Goal: Navigation & Orientation: Find specific page/section

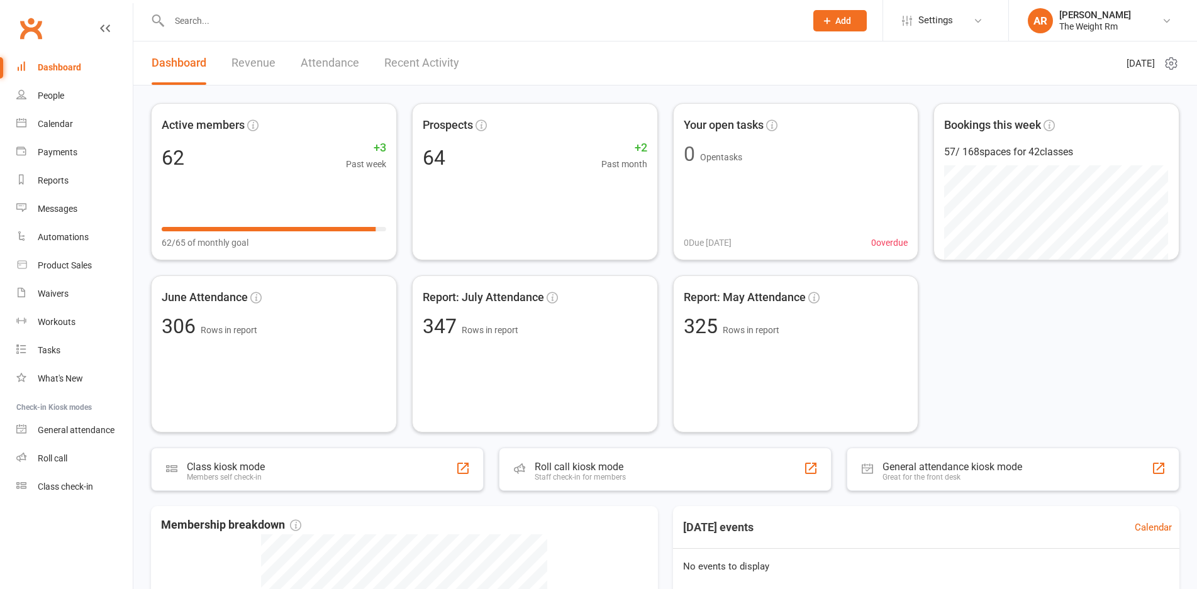
click at [254, 64] on link "Revenue" at bounding box center [253, 63] width 44 height 43
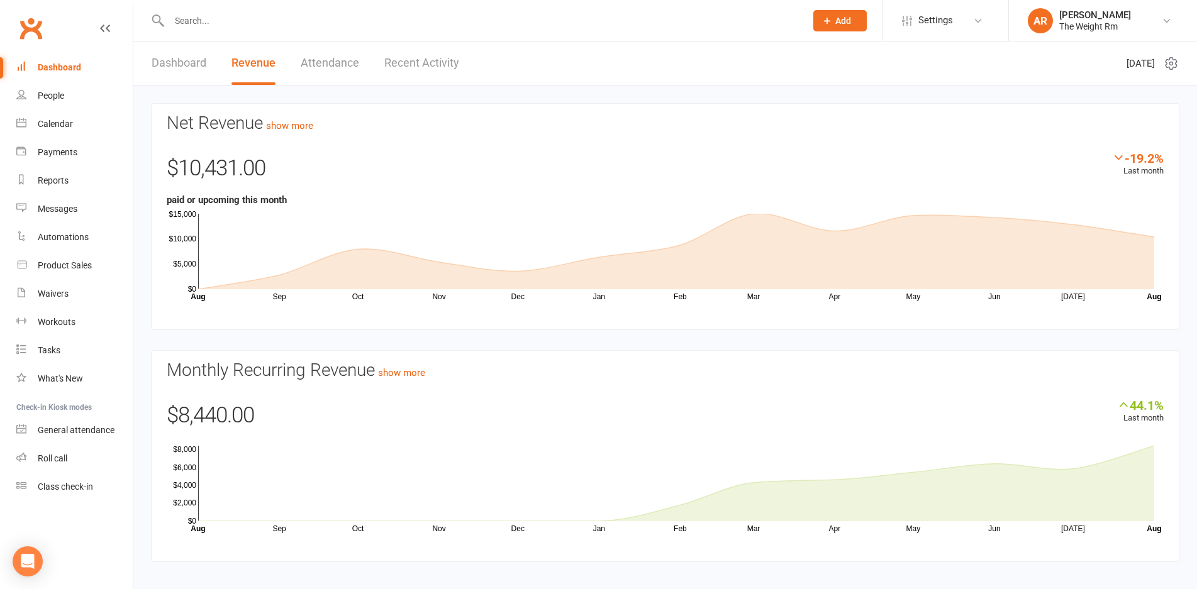
click at [446, 65] on link "Recent Activity" at bounding box center [421, 63] width 75 height 43
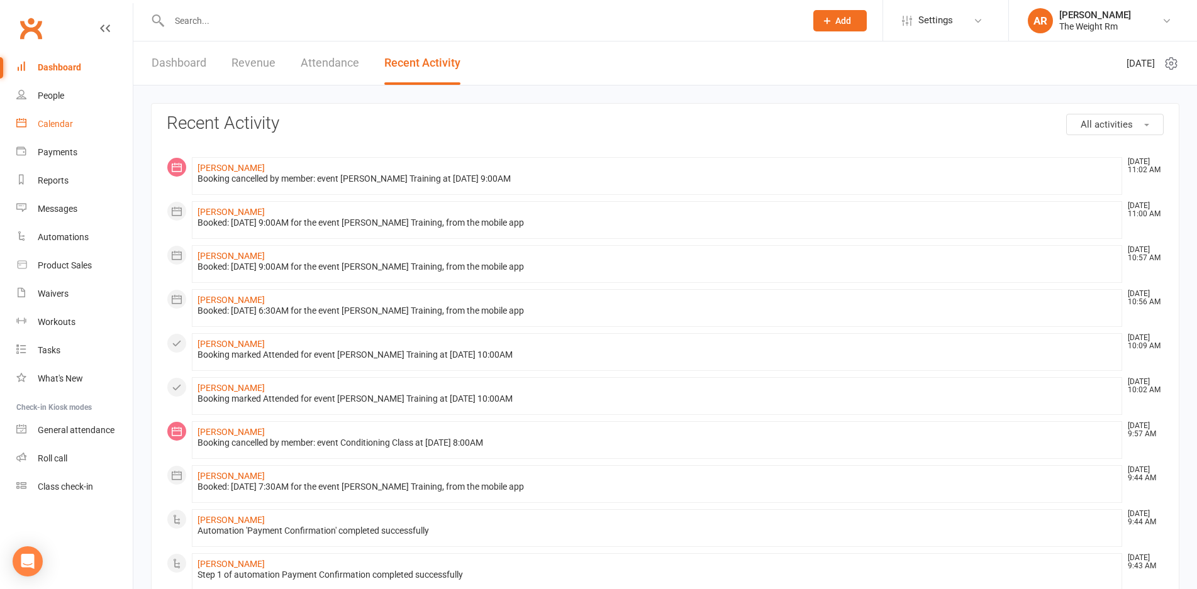
click at [42, 118] on link "Calendar" at bounding box center [74, 124] width 116 height 28
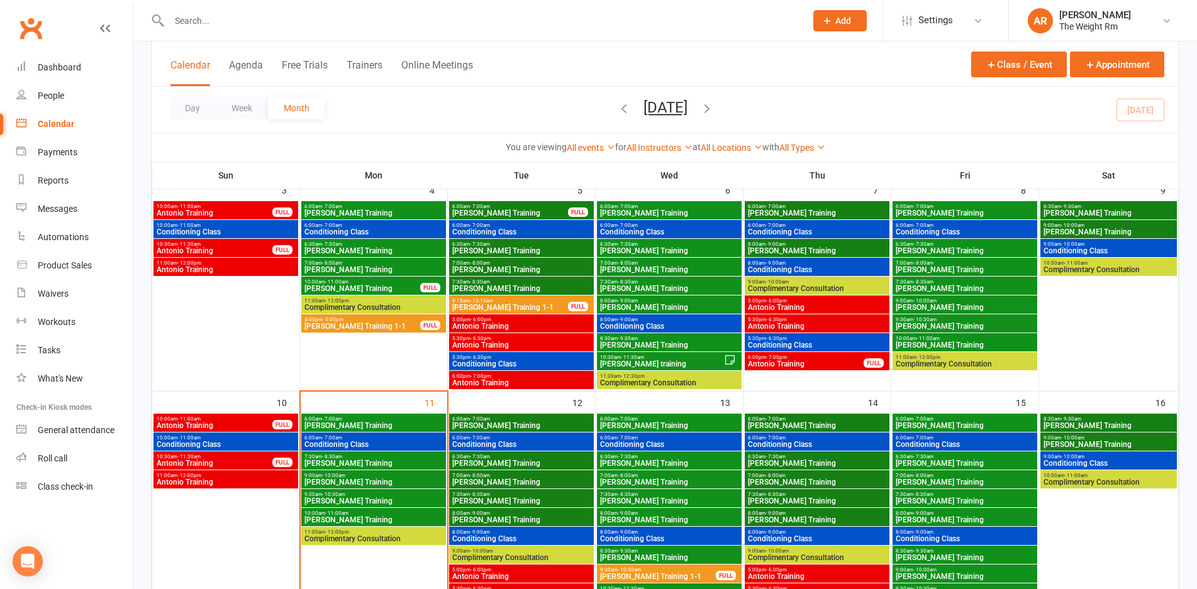
scroll to position [398, 0]
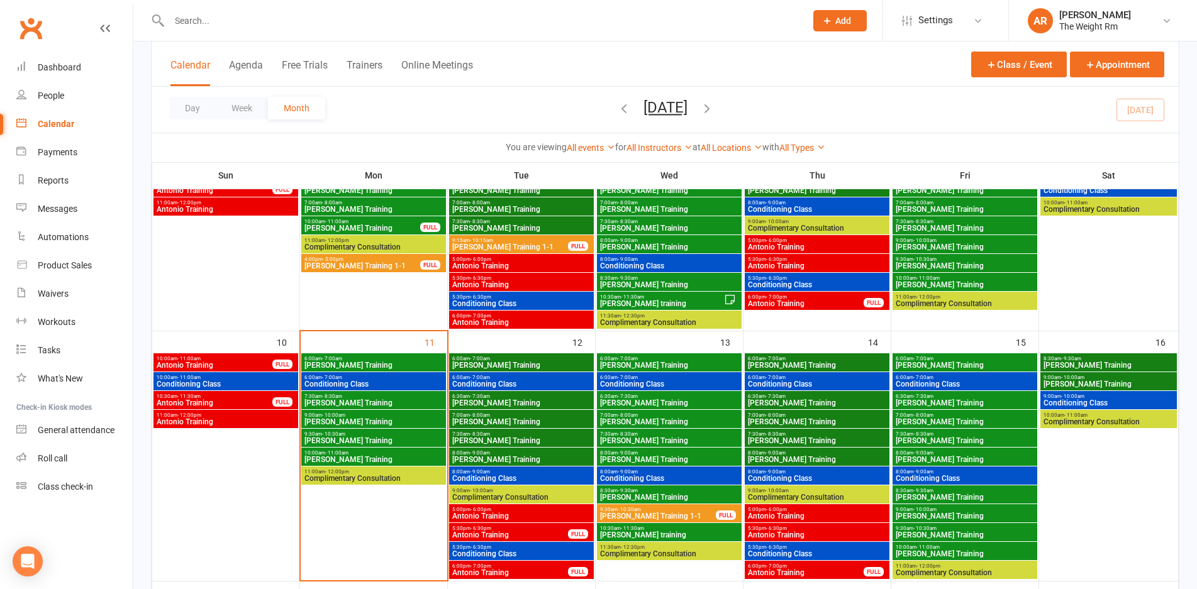
click at [411, 368] on span "Clayton Training" at bounding box center [374, 366] width 140 height 8
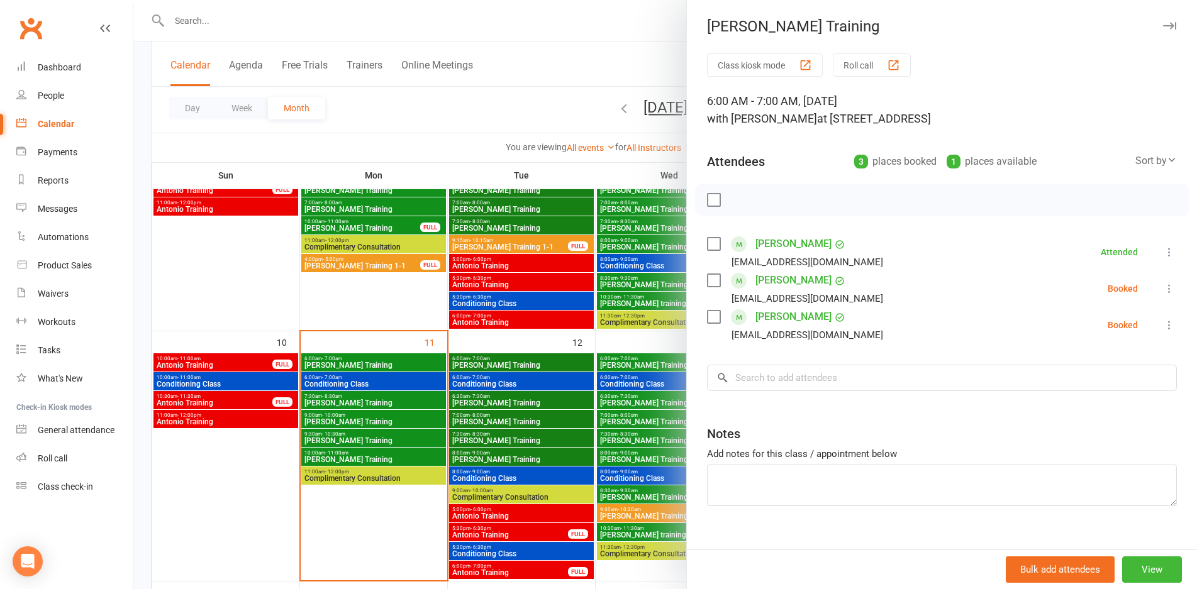
click at [411, 368] on div at bounding box center [665, 294] width 1064 height 589
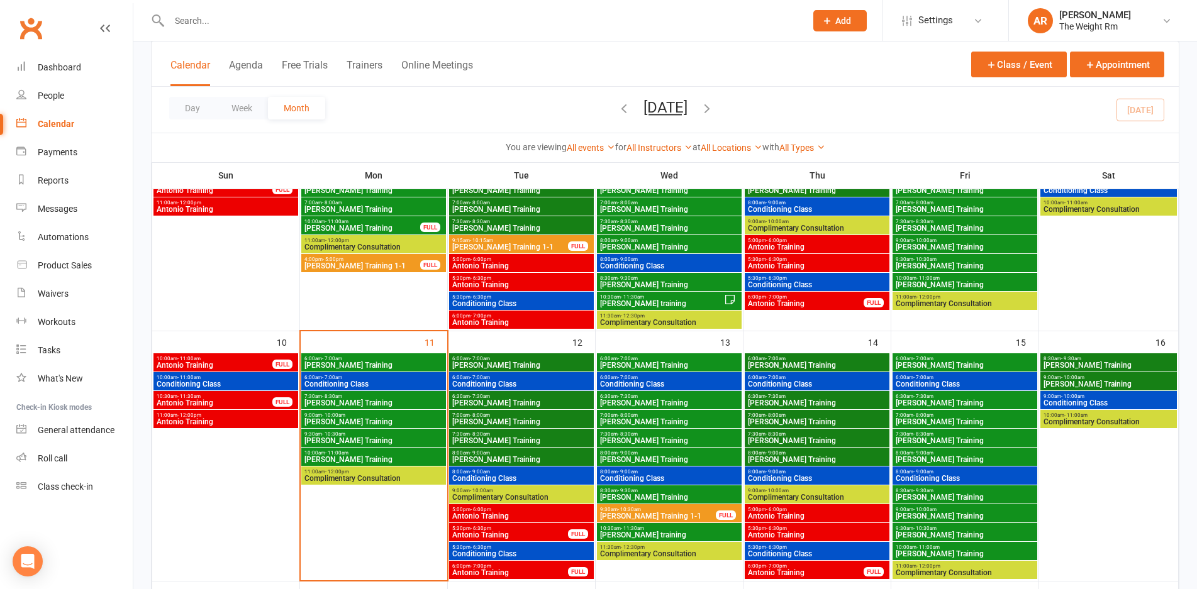
click at [411, 386] on span "Conditioning Class" at bounding box center [374, 385] width 140 height 8
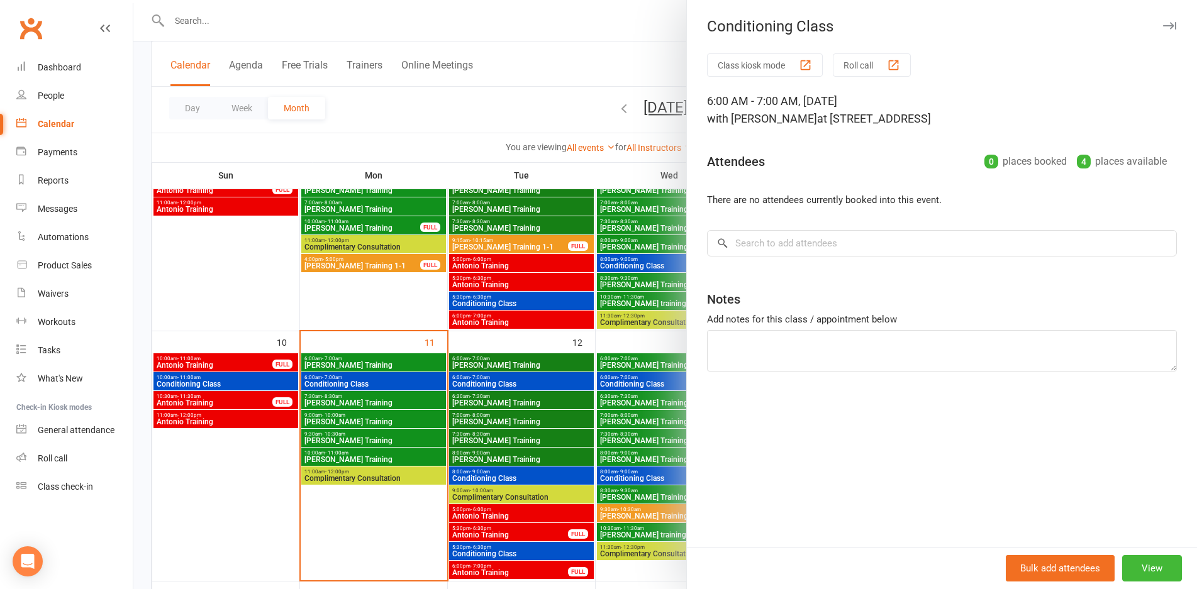
click at [411, 386] on div at bounding box center [665, 294] width 1064 height 589
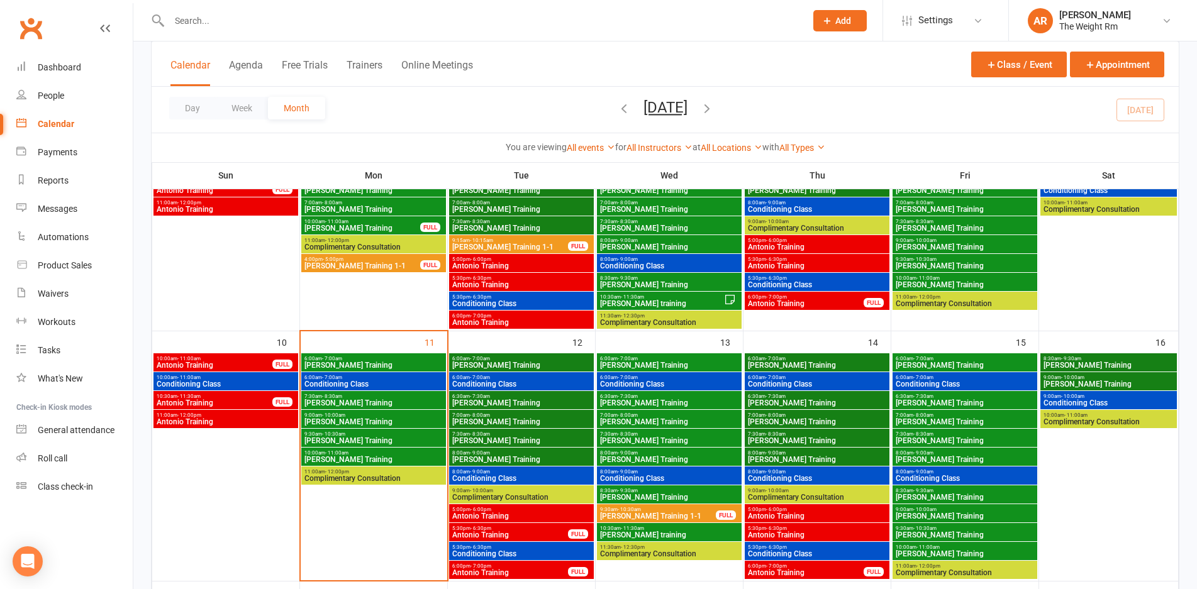
click at [413, 399] on span "Clayton Training" at bounding box center [374, 403] width 140 height 8
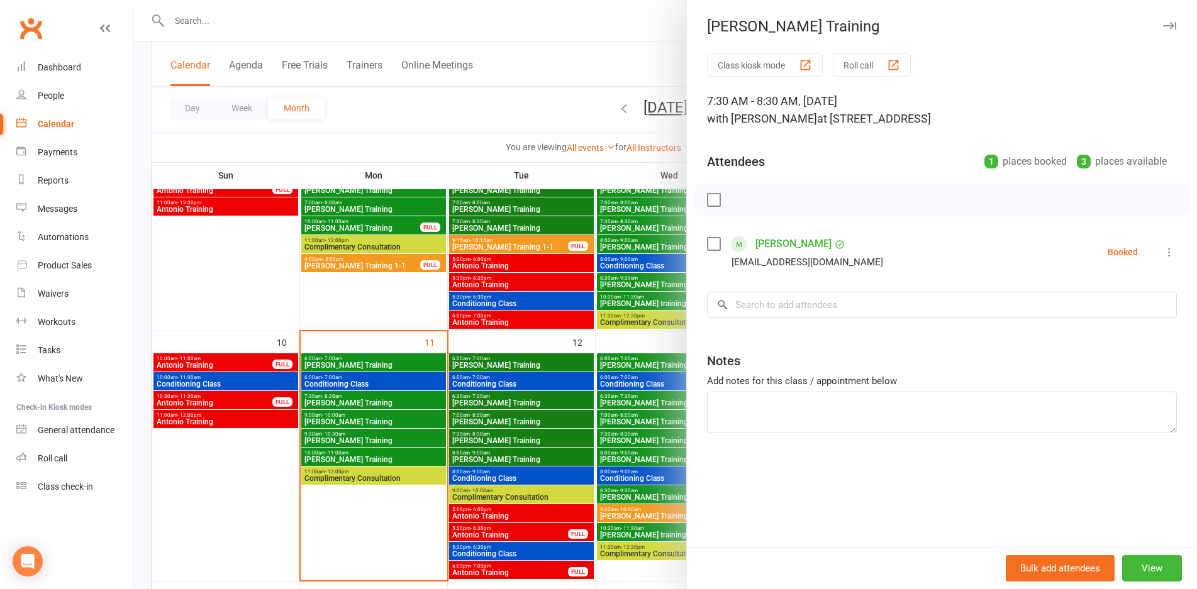
click at [413, 399] on div at bounding box center [665, 294] width 1064 height 589
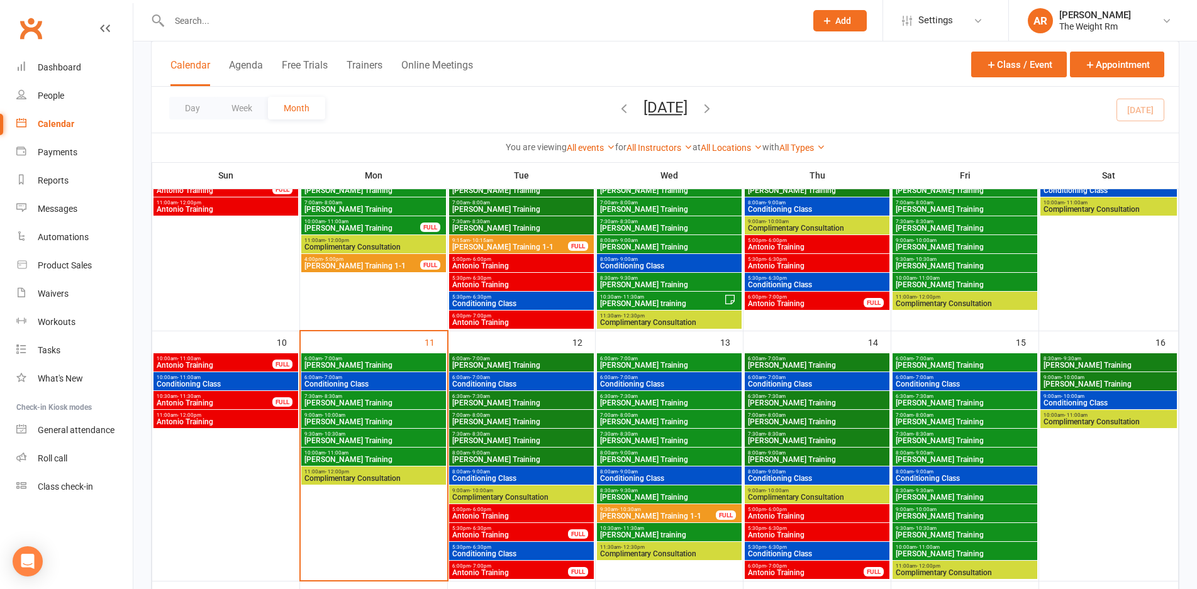
click at [412, 420] on span "Clayton Training" at bounding box center [374, 422] width 140 height 8
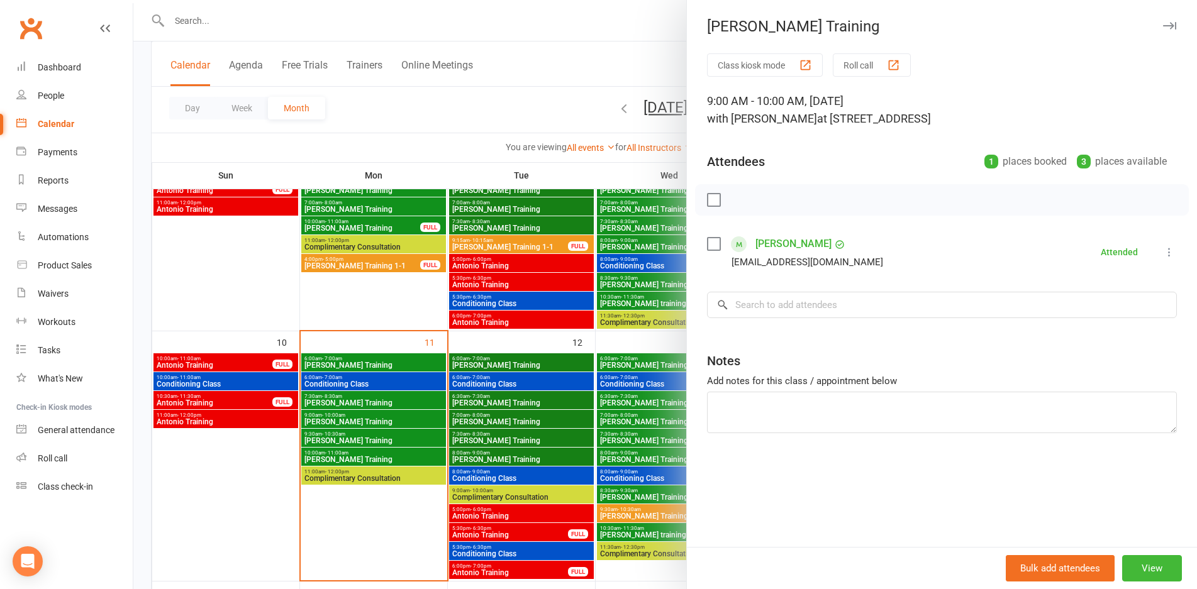
click at [412, 420] on div at bounding box center [665, 294] width 1064 height 589
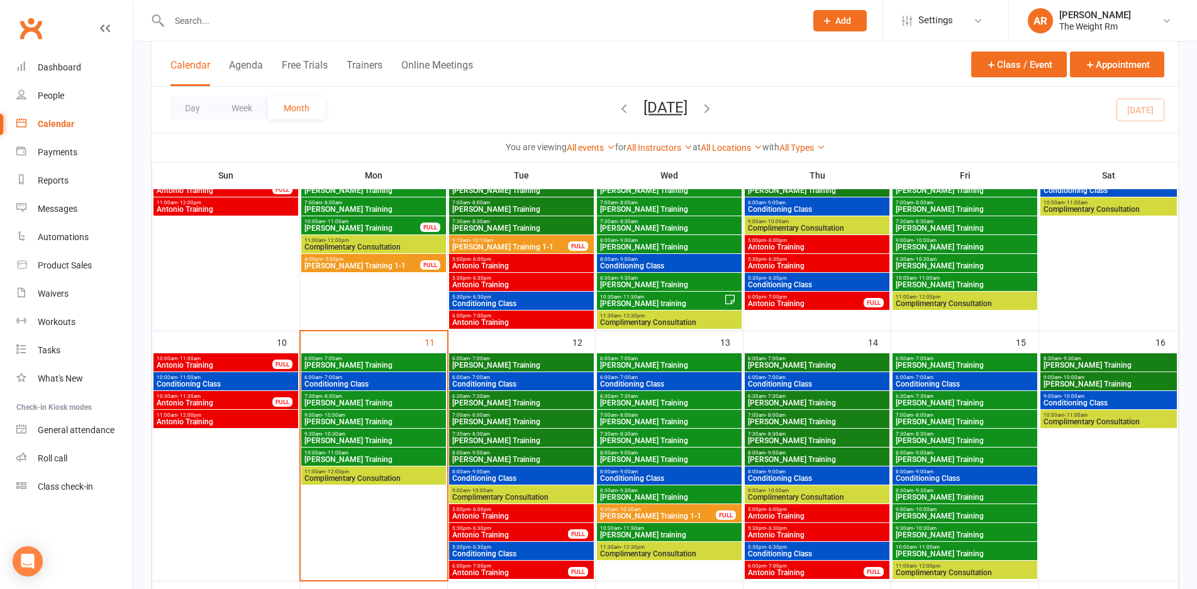
click at [411, 446] on div "9:30am - 10:30am Clayton Training" at bounding box center [373, 438] width 145 height 18
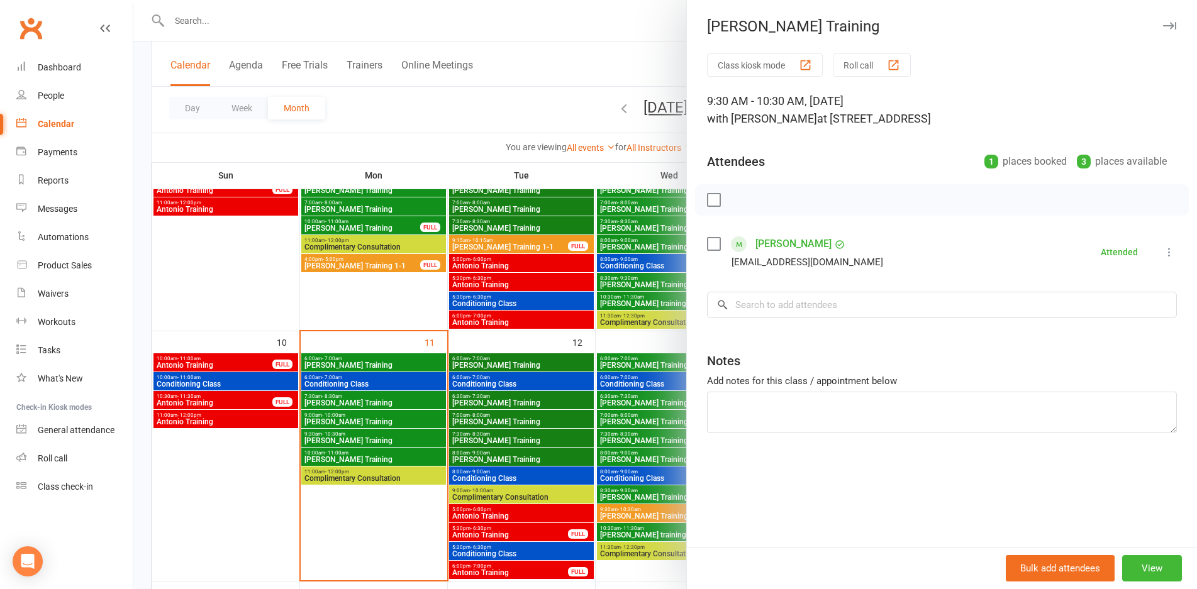
click at [411, 446] on div at bounding box center [665, 294] width 1064 height 589
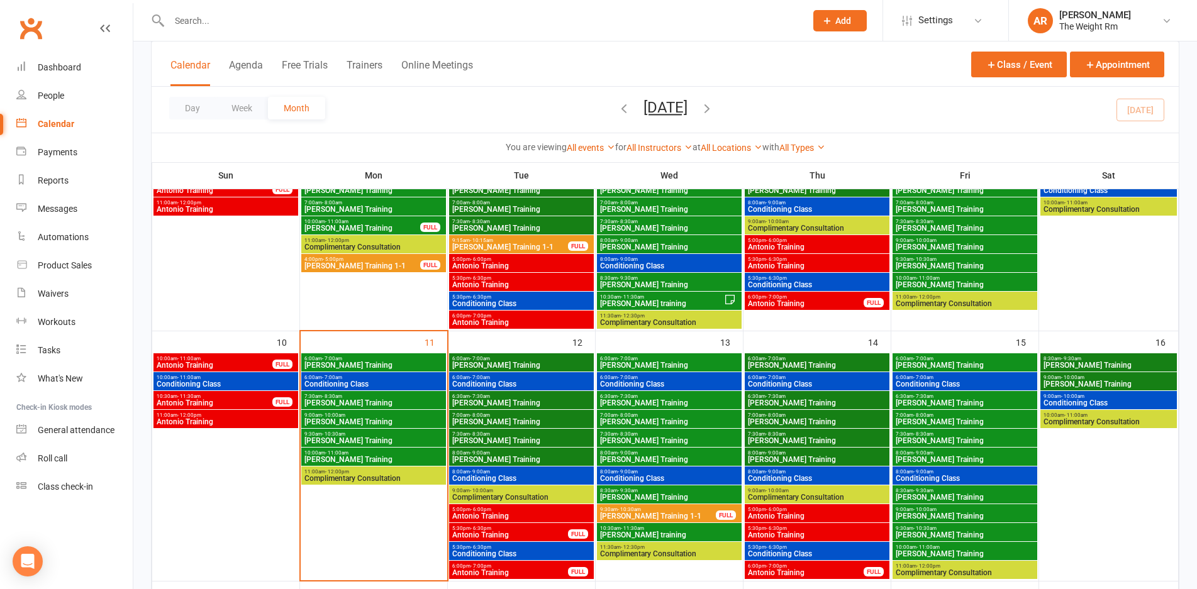
click at [414, 460] on span "Clayton Training" at bounding box center [374, 460] width 140 height 8
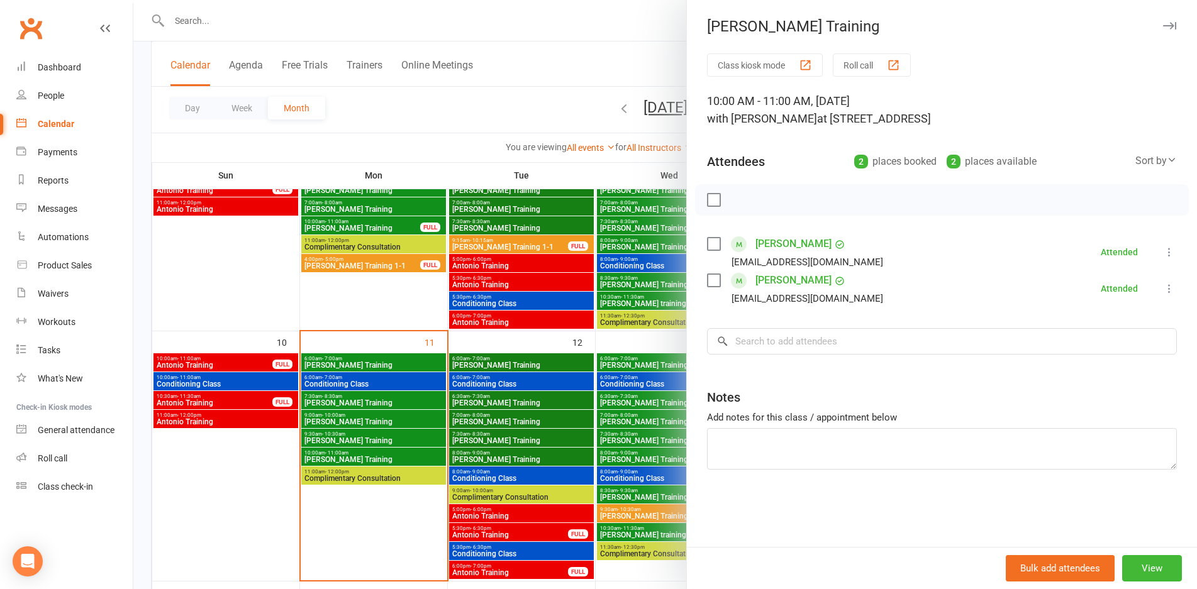
click at [414, 460] on div at bounding box center [665, 294] width 1064 height 589
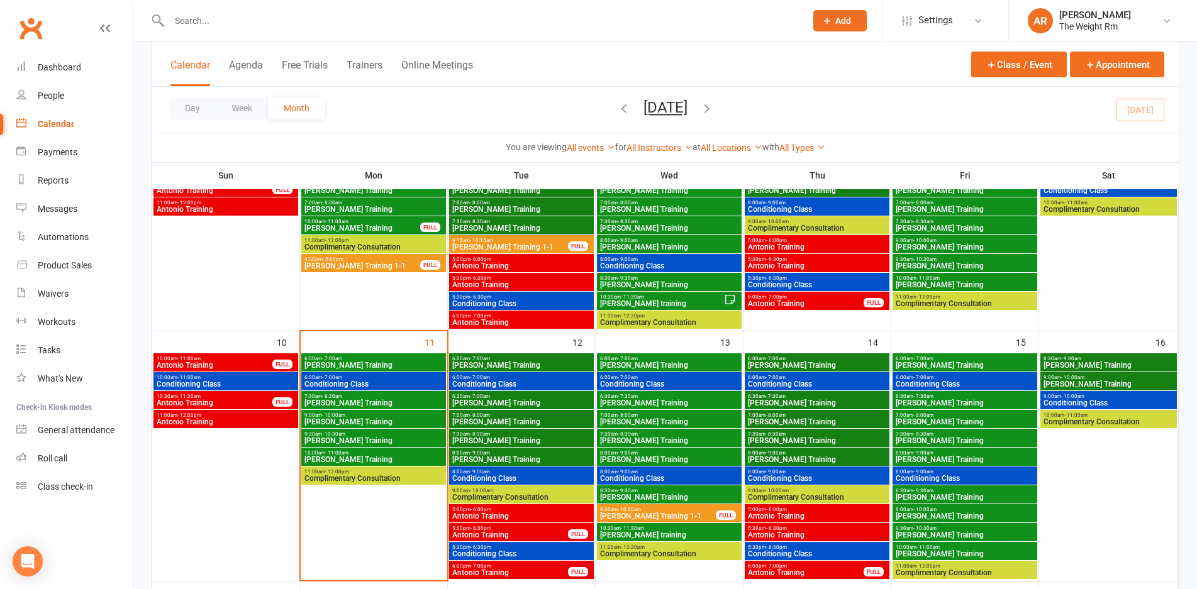
click at [542, 368] on span "Clayton Training" at bounding box center [522, 366] width 140 height 8
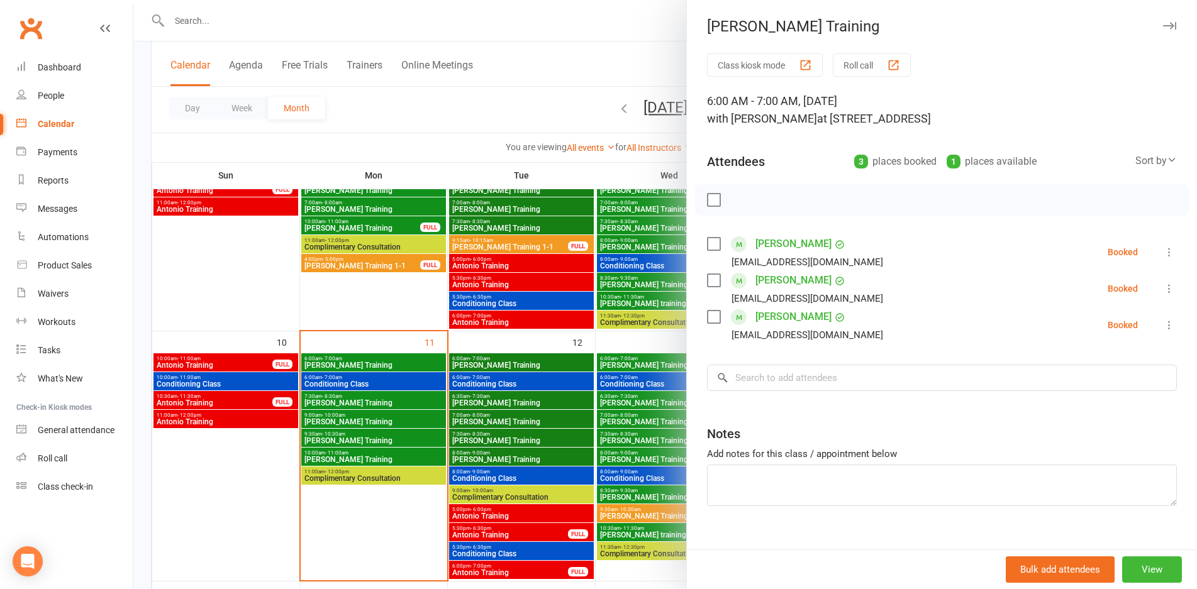
click at [542, 368] on div at bounding box center [665, 294] width 1064 height 589
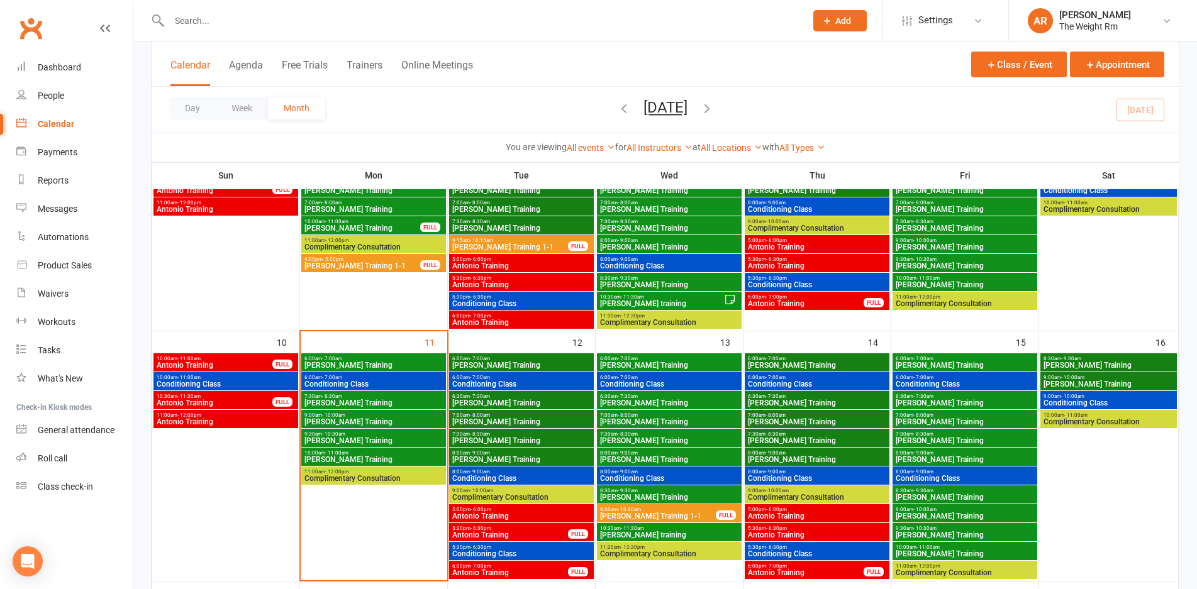
click at [543, 387] on span "Conditioning Class" at bounding box center [522, 385] width 140 height 8
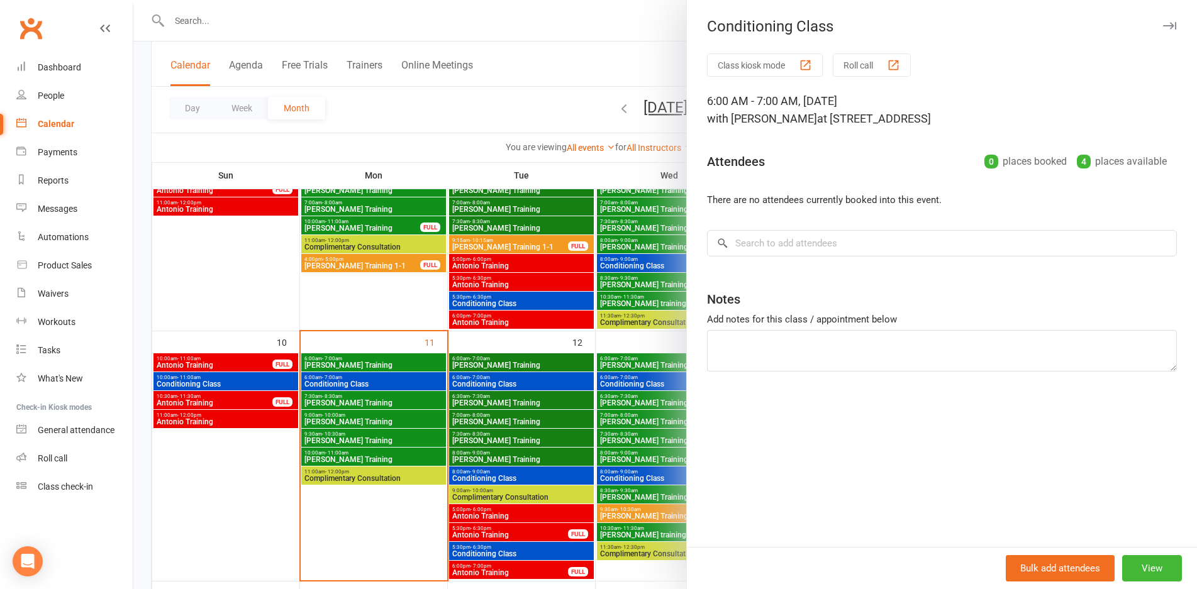
click at [543, 387] on div at bounding box center [665, 294] width 1064 height 589
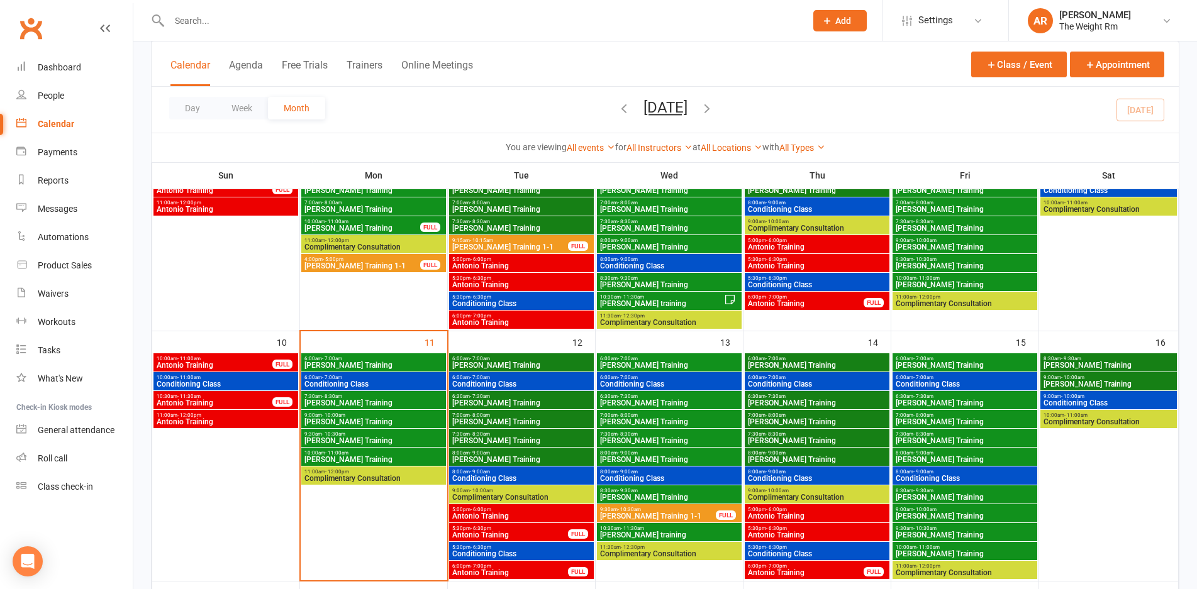
click at [542, 401] on span "Clayton Training" at bounding box center [522, 403] width 140 height 8
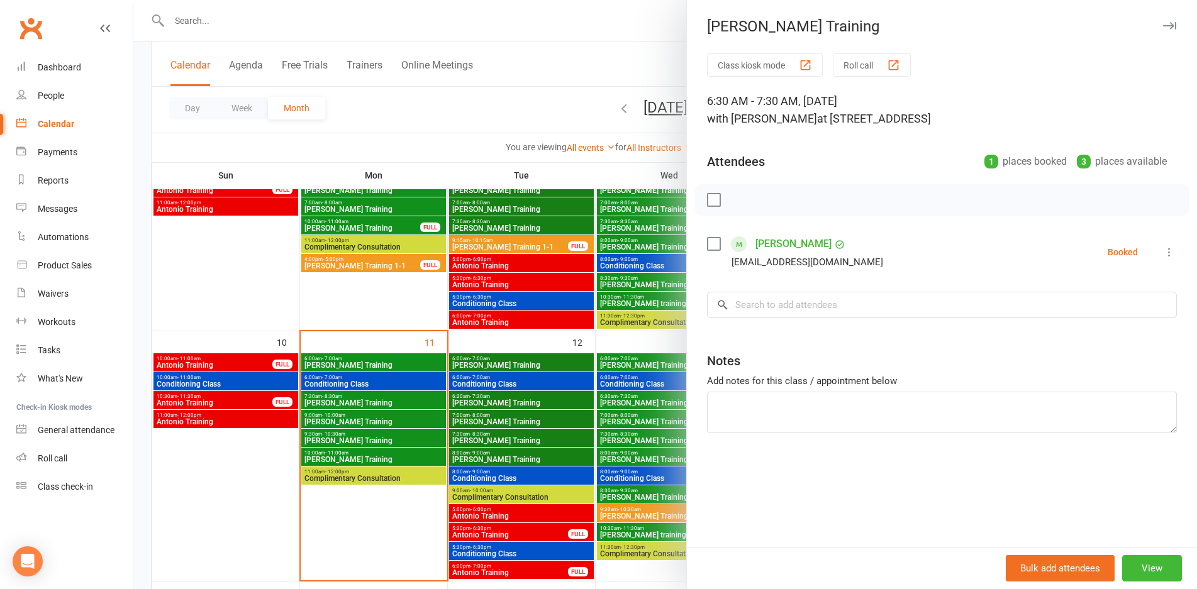
click at [542, 401] on div at bounding box center [665, 294] width 1064 height 589
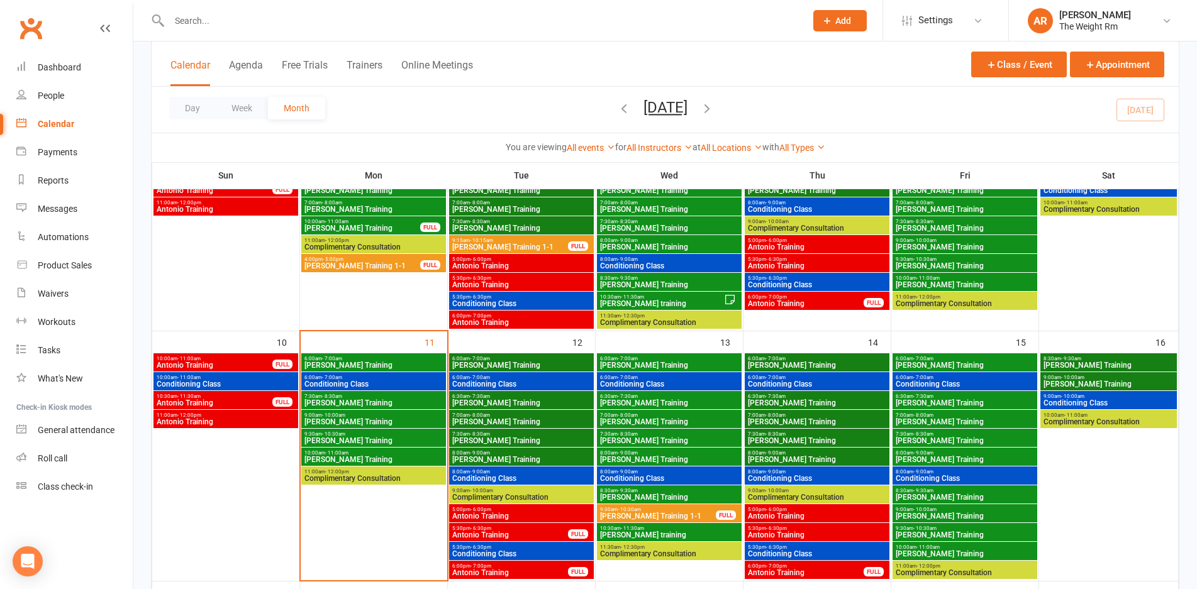
click at [550, 420] on span "Clayton Training" at bounding box center [522, 422] width 140 height 8
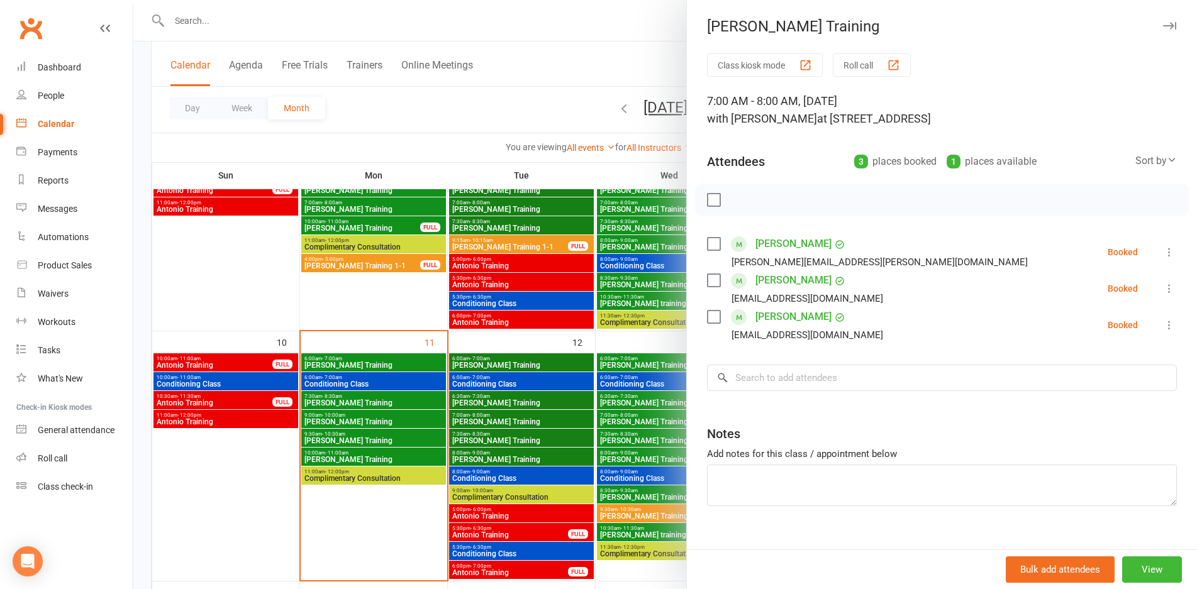
click at [548, 423] on div at bounding box center [665, 294] width 1064 height 589
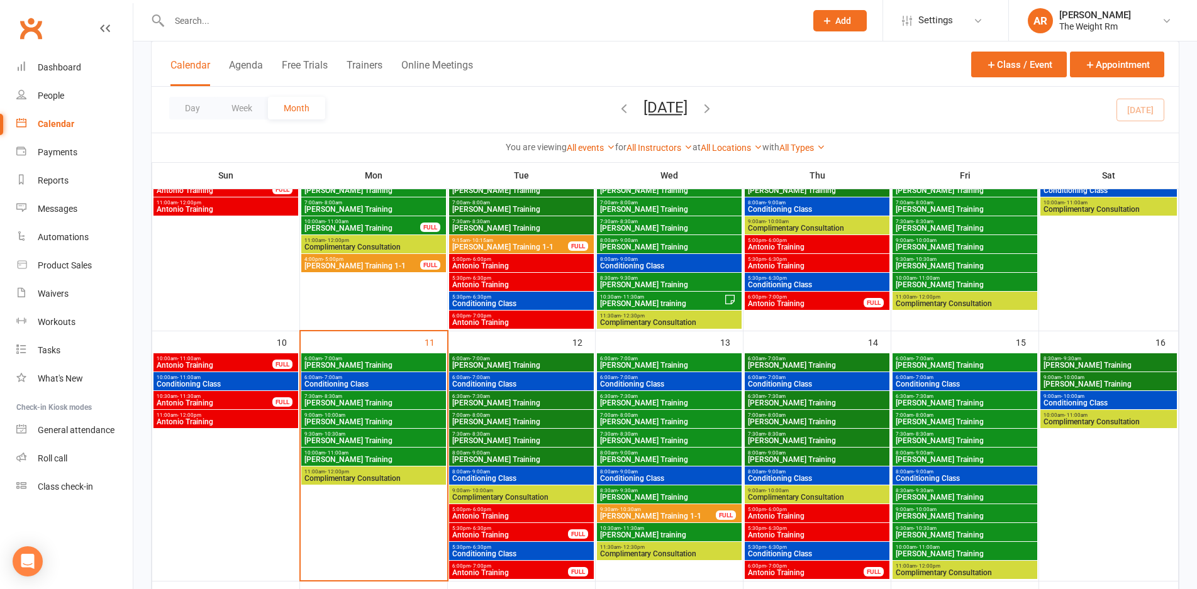
click at [546, 442] on span "Clayton Training" at bounding box center [522, 441] width 140 height 8
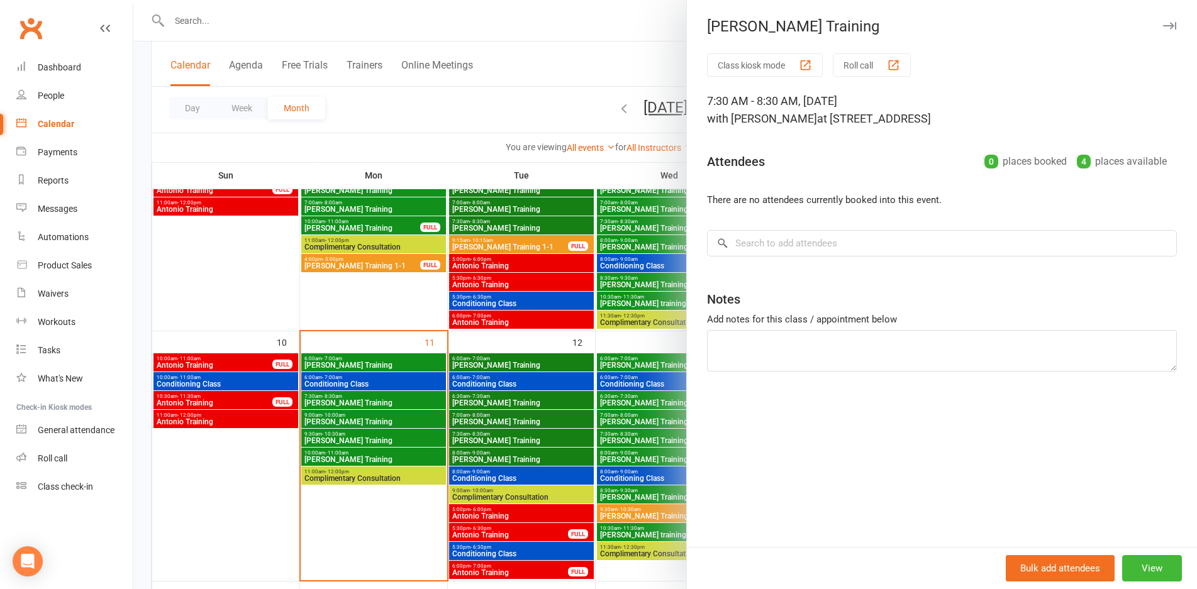
click at [546, 442] on div at bounding box center [665, 294] width 1064 height 589
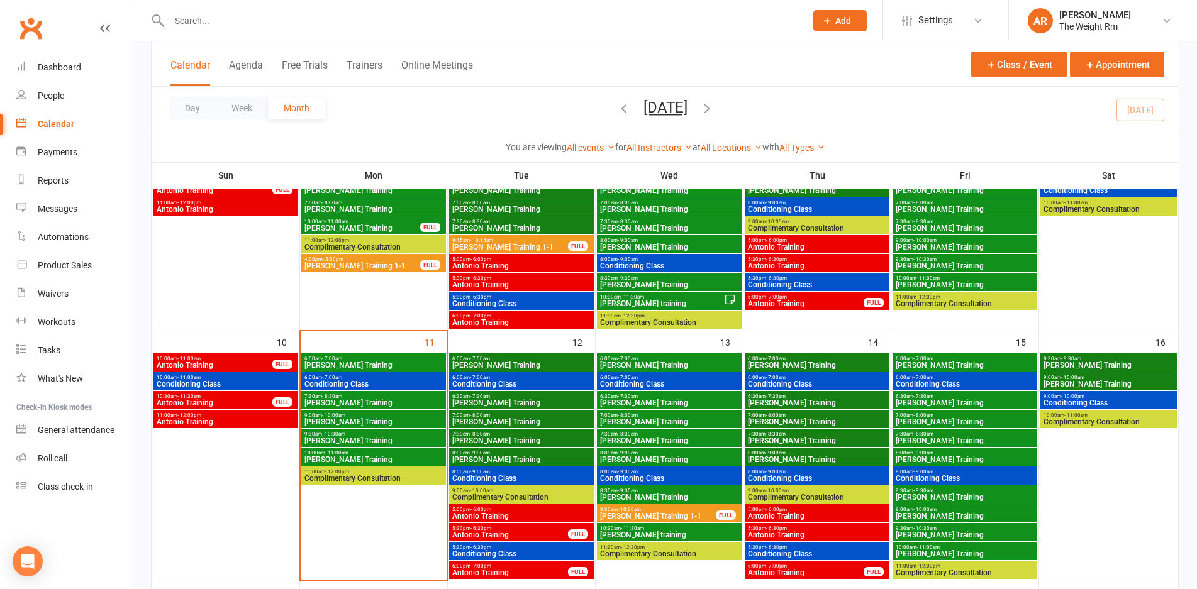
click at [543, 462] on span "Clayton Training" at bounding box center [522, 460] width 140 height 8
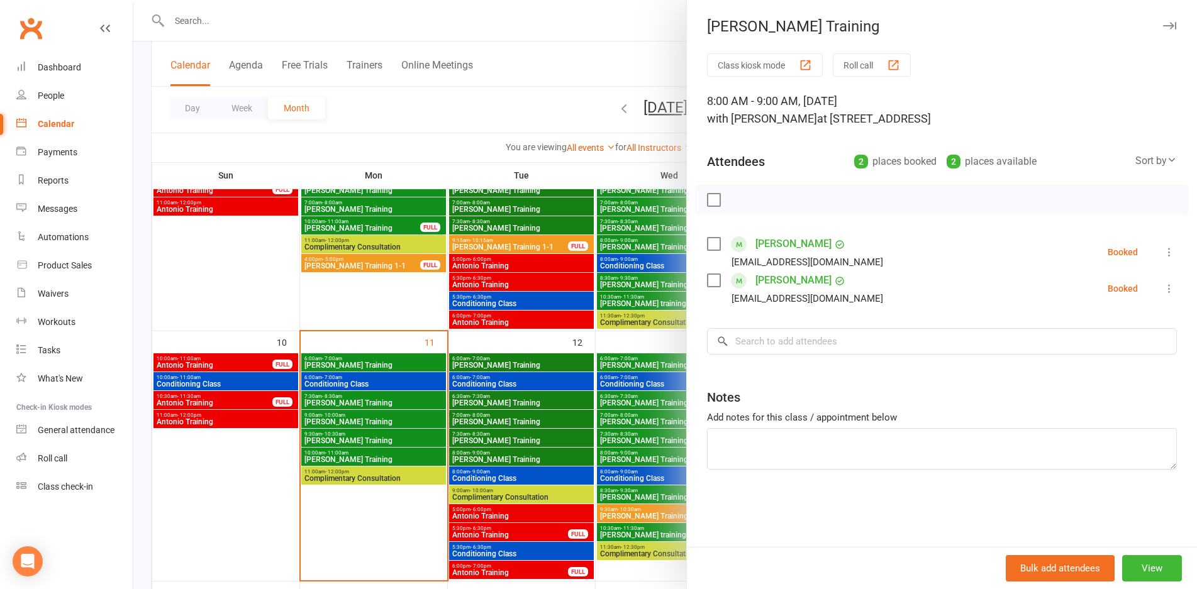
click at [543, 462] on div at bounding box center [665, 294] width 1064 height 589
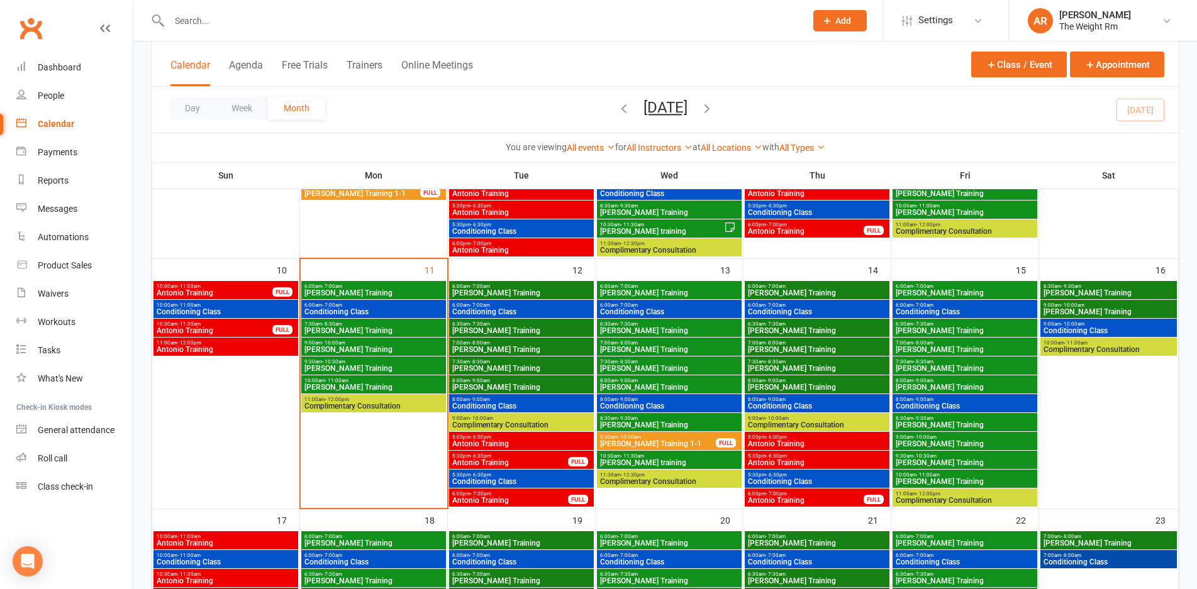
scroll to position [482, 0]
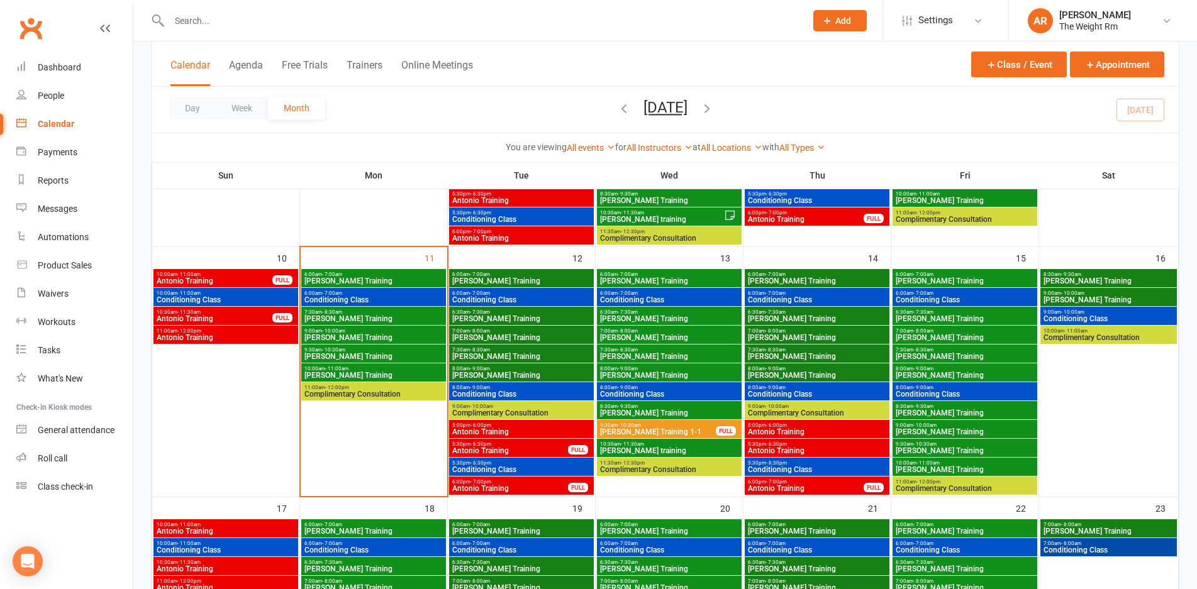
click at [547, 391] on span "Conditioning Class" at bounding box center [522, 395] width 140 height 8
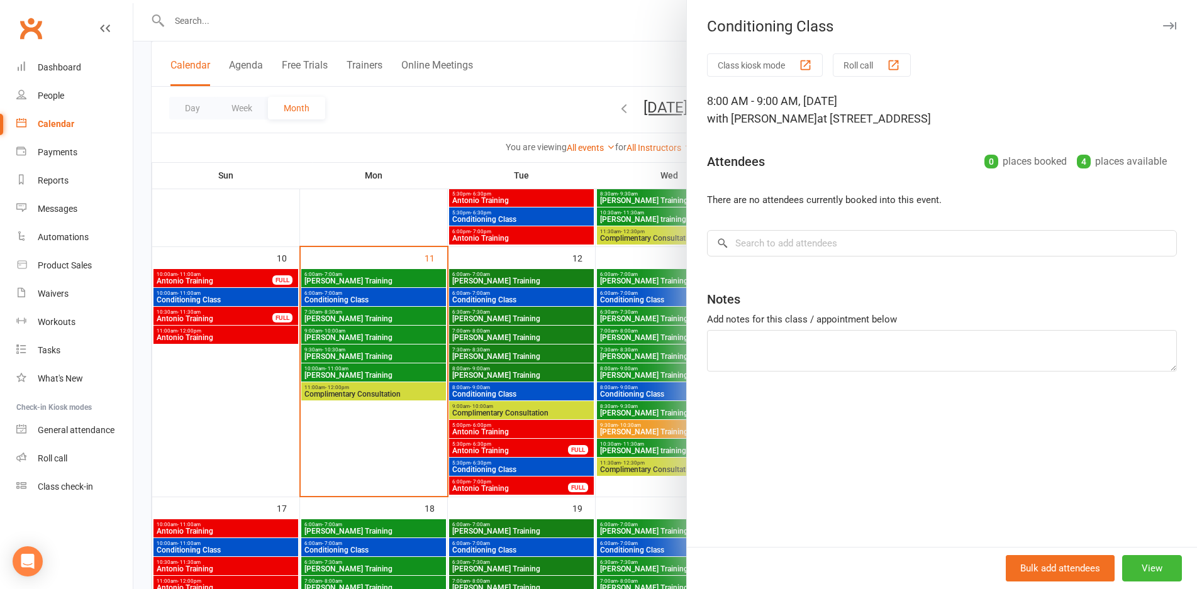
click at [547, 391] on div at bounding box center [665, 294] width 1064 height 589
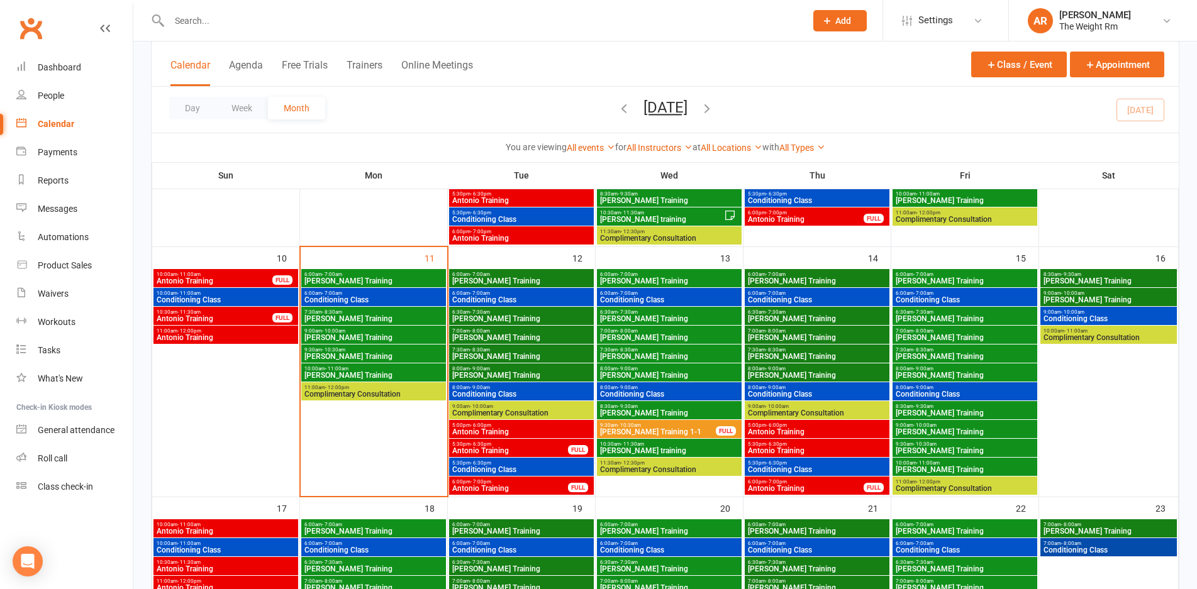
click at [551, 437] on div "5:00pm - 6:00pm Antonio Training" at bounding box center [521, 429] width 145 height 18
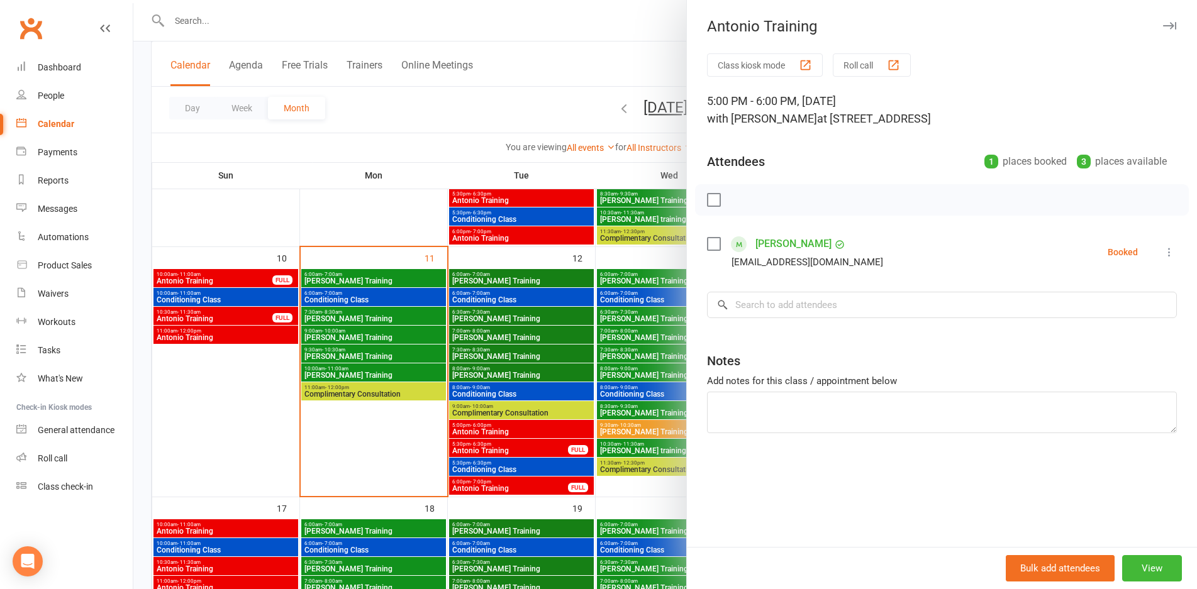
click at [551, 437] on div at bounding box center [665, 294] width 1064 height 589
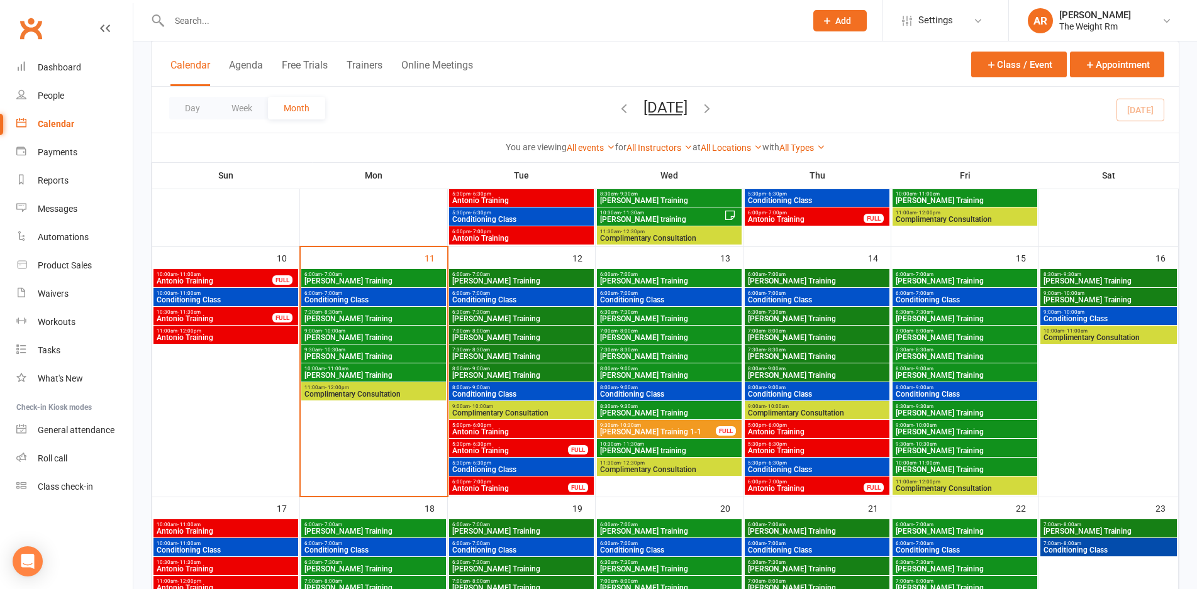
click at [549, 443] on span "5:30pm - 6:30pm" at bounding box center [510, 445] width 117 height 6
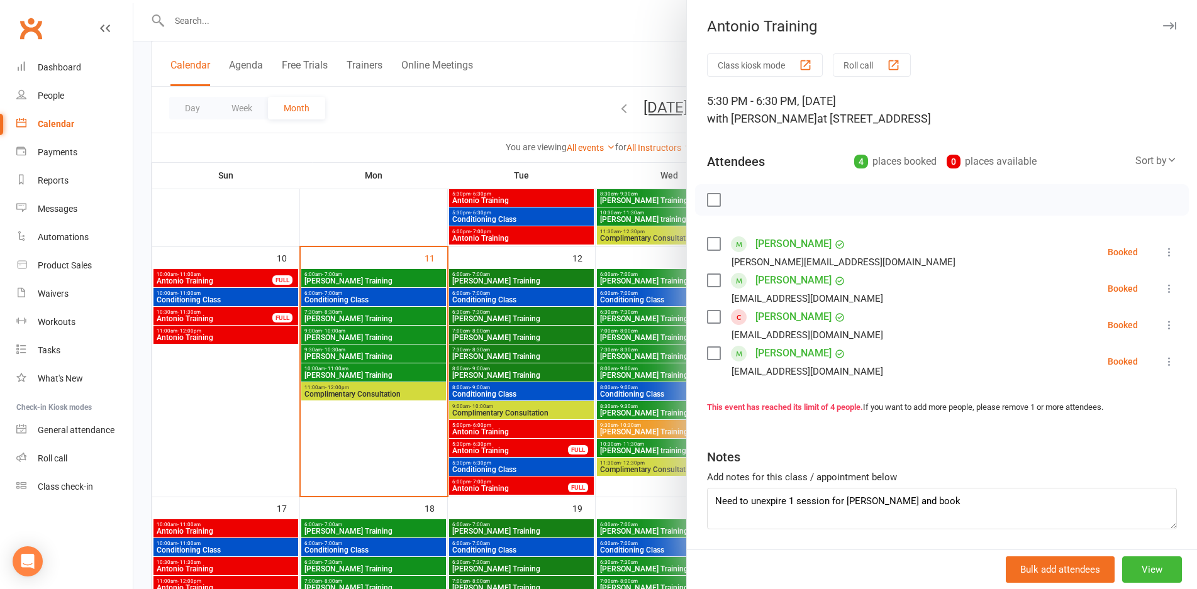
click at [549, 443] on div at bounding box center [665, 294] width 1064 height 589
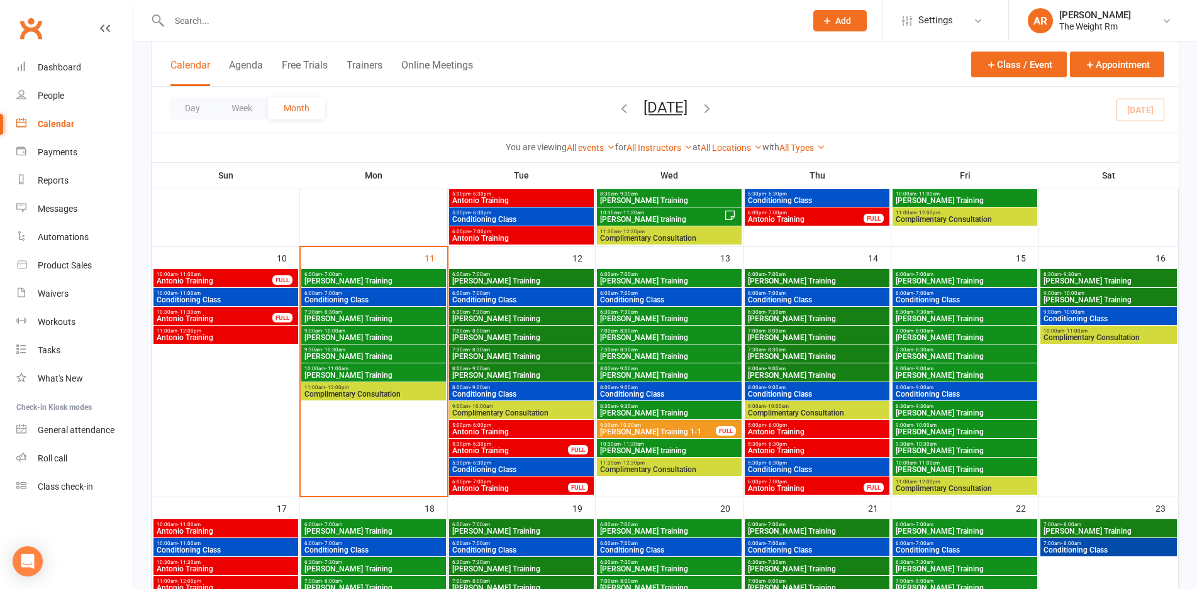
click at [543, 473] on span "Conditioning Class" at bounding box center [522, 470] width 140 height 8
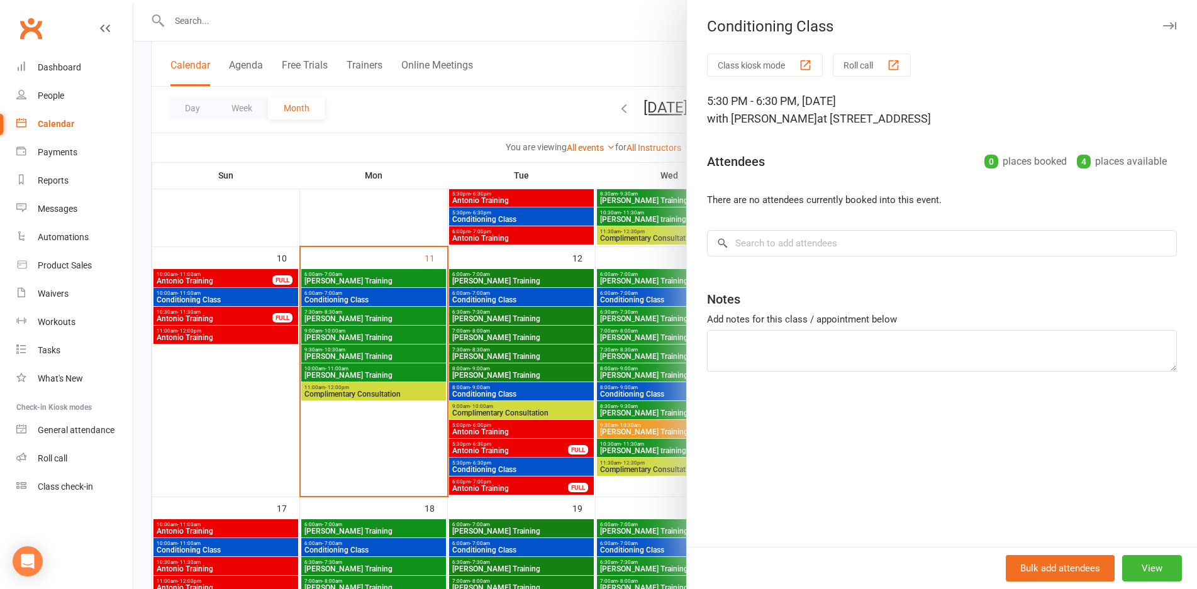
click at [543, 473] on div at bounding box center [665, 294] width 1064 height 589
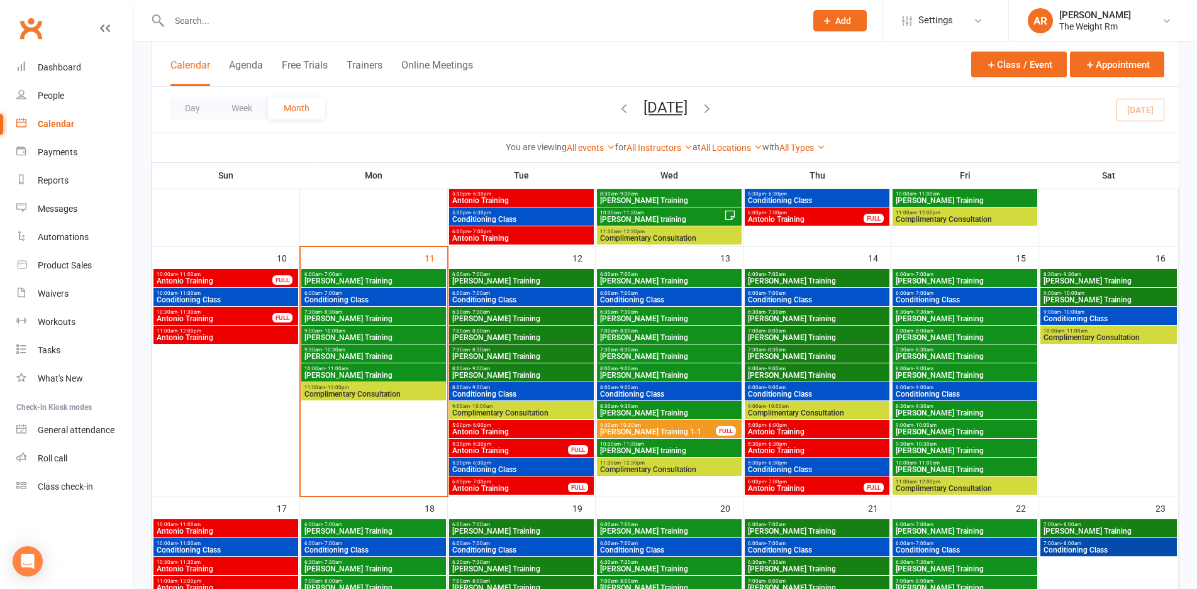
click at [543, 484] on span "6:00pm - 7:00pm" at bounding box center [510, 482] width 117 height 6
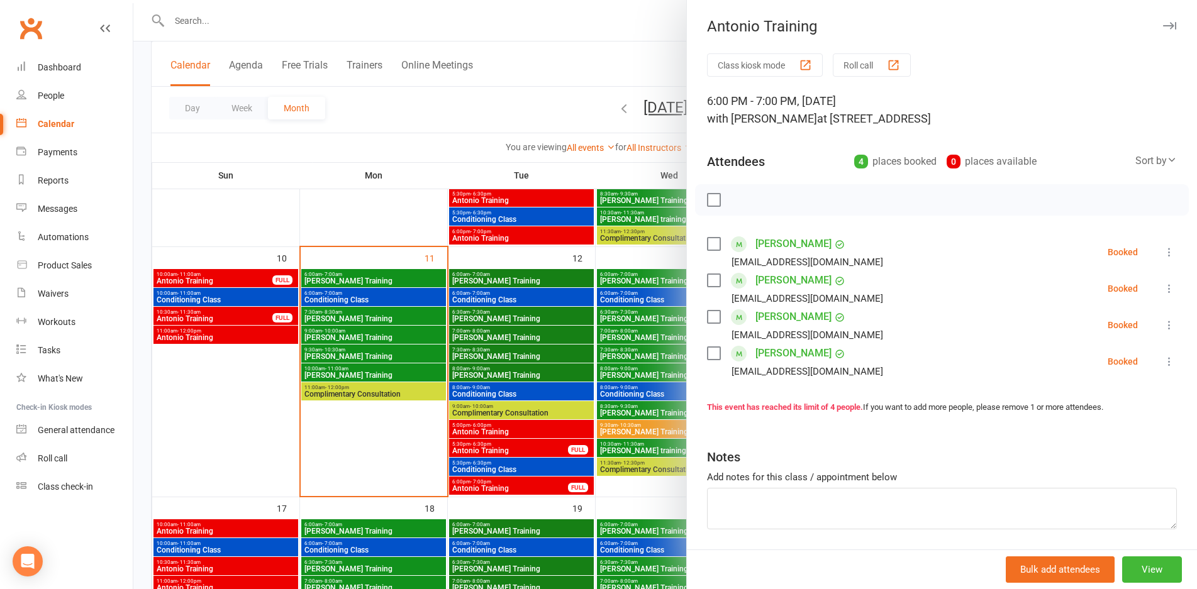
click at [543, 484] on div at bounding box center [665, 294] width 1064 height 589
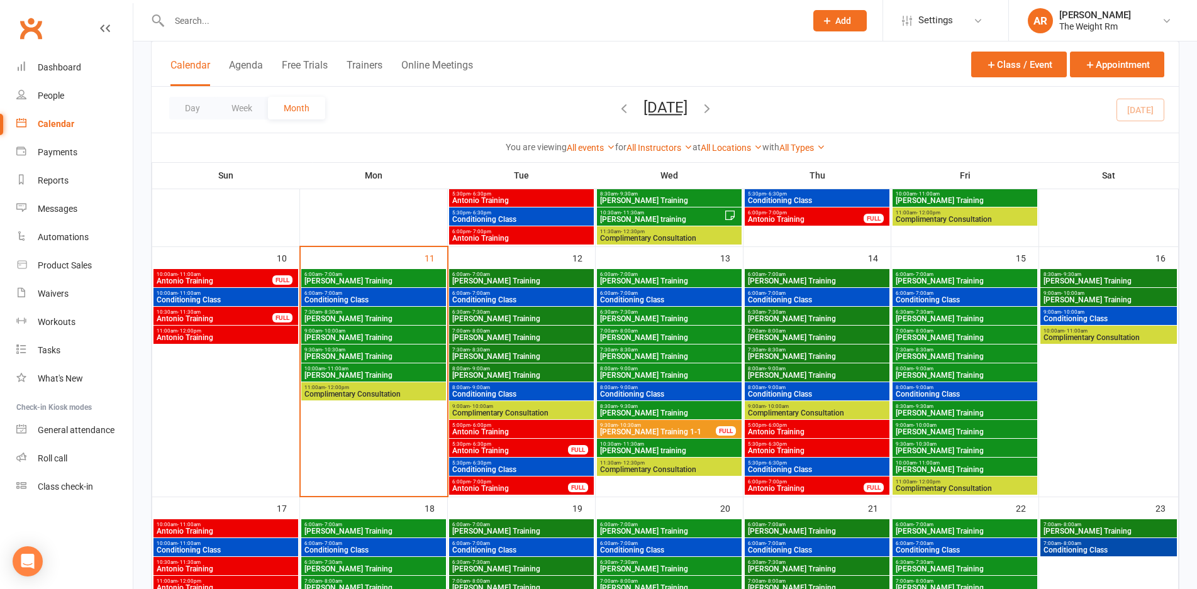
click at [664, 280] on span "Clayton Training" at bounding box center [669, 281] width 140 height 8
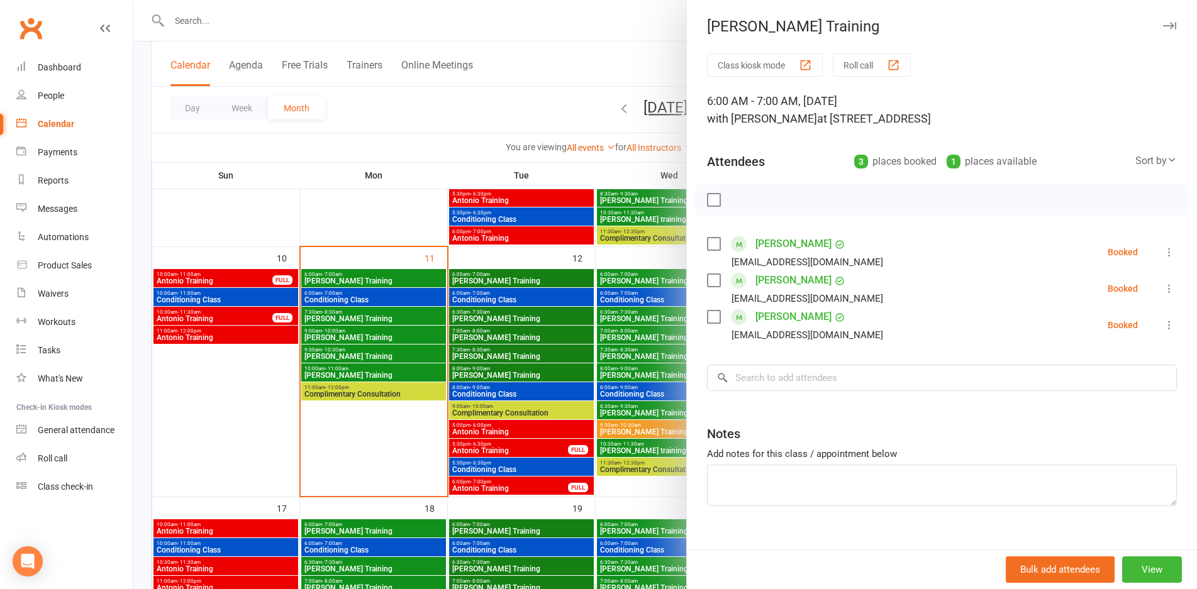
click at [664, 280] on div at bounding box center [665, 294] width 1064 height 589
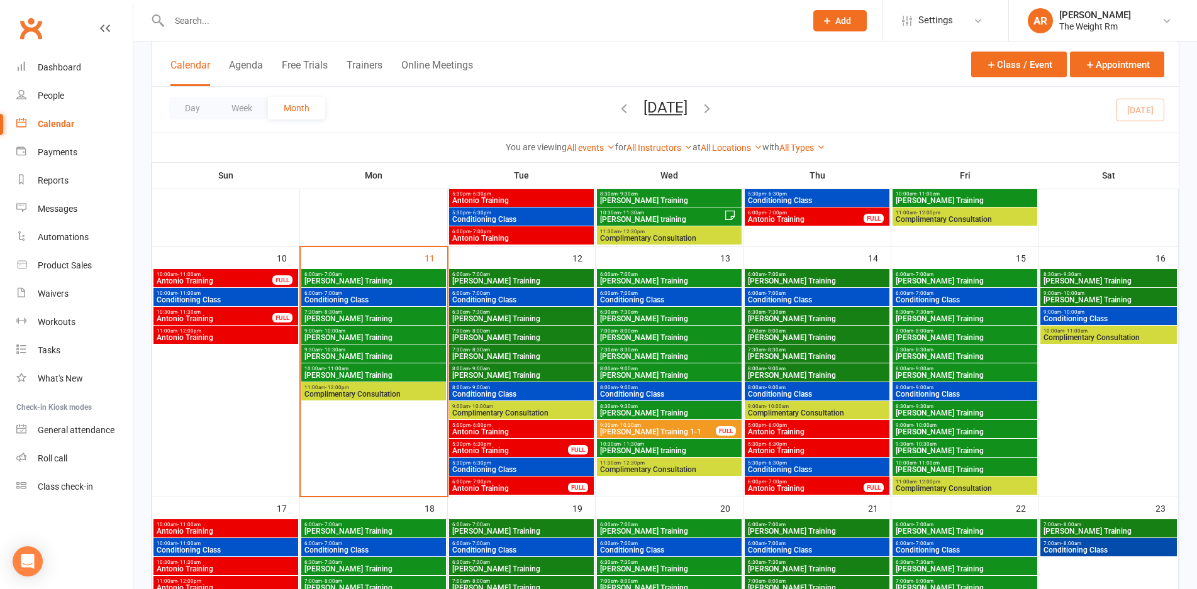
click at [664, 294] on span "6:00am - 7:00am" at bounding box center [669, 294] width 140 height 6
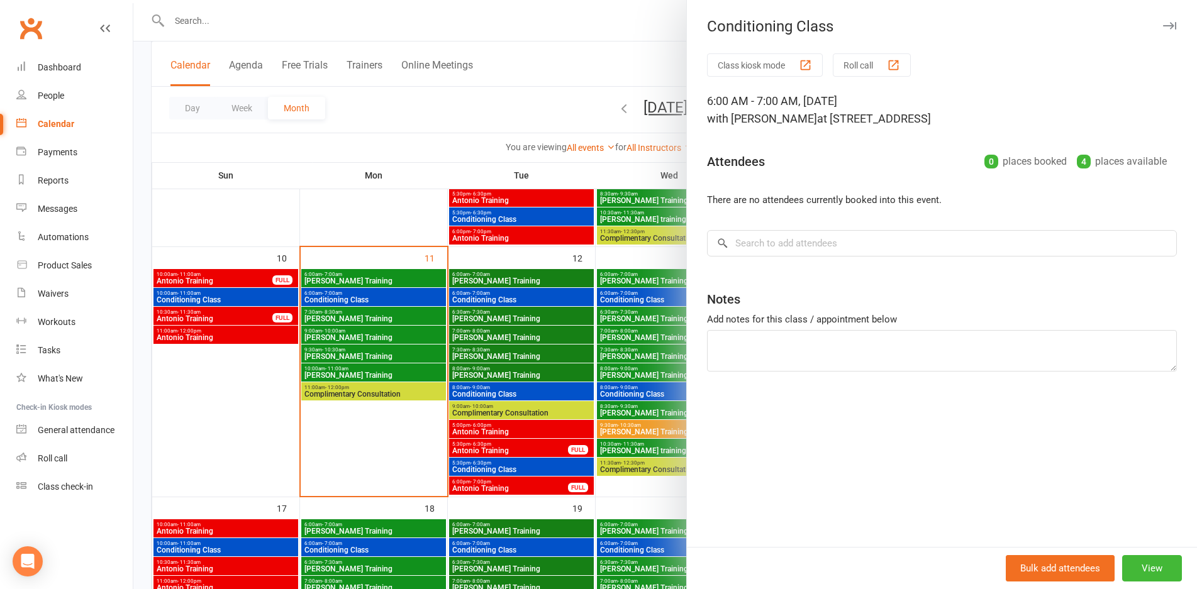
click at [657, 317] on div at bounding box center [665, 294] width 1064 height 589
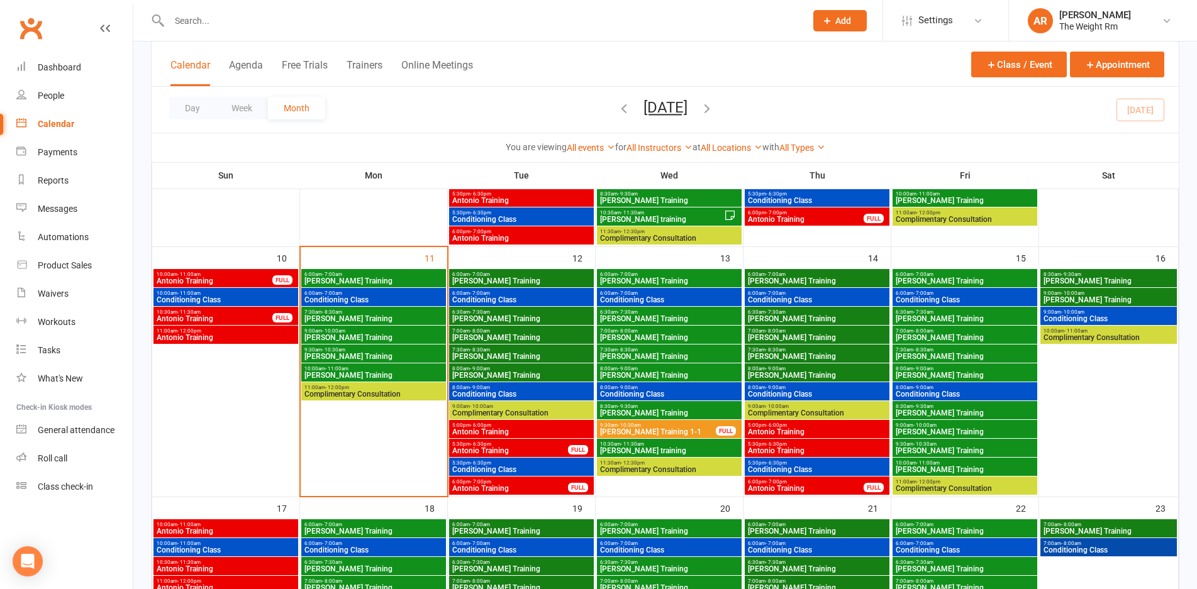
click at [657, 317] on span "Clayton Training" at bounding box center [669, 319] width 140 height 8
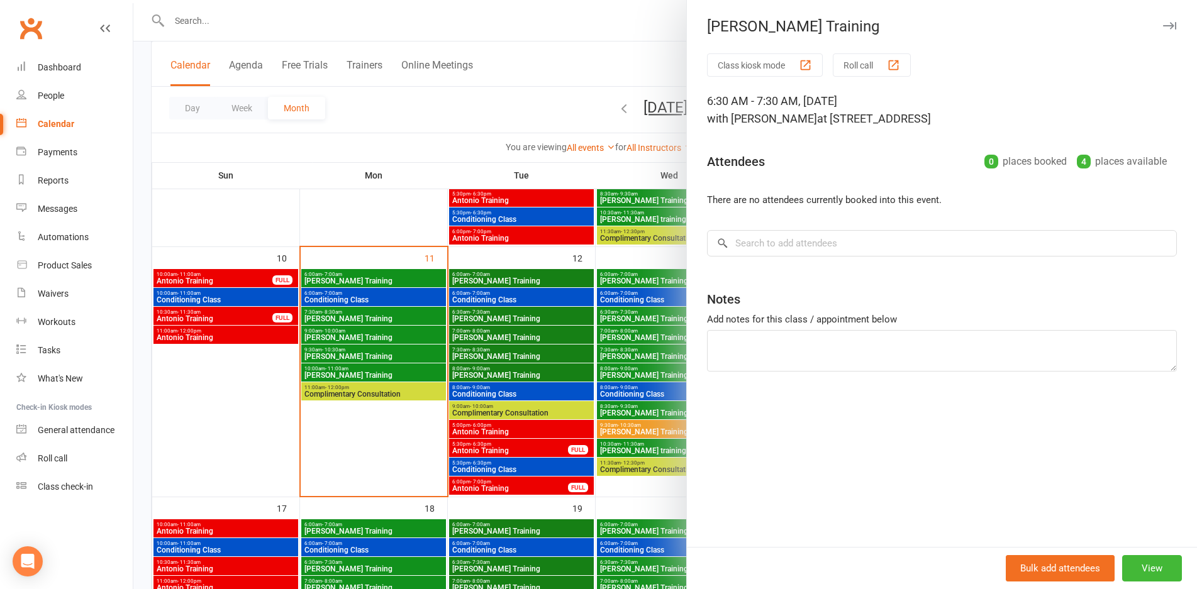
click at [657, 317] on div at bounding box center [665, 294] width 1064 height 589
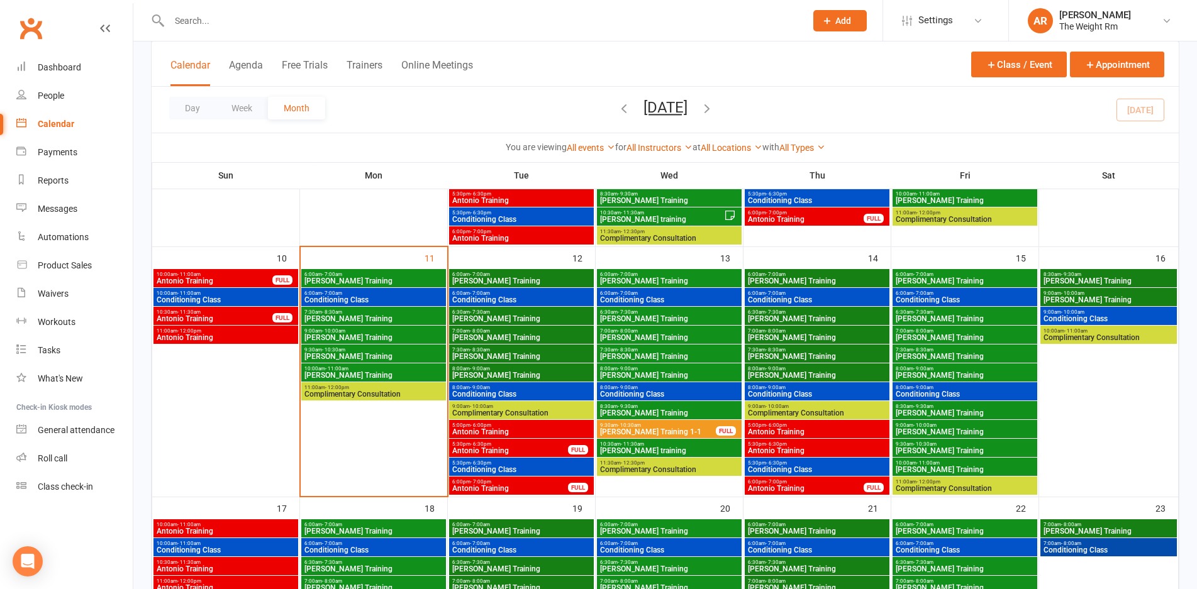
click at [840, 280] on span "Clayton Training" at bounding box center [817, 281] width 140 height 8
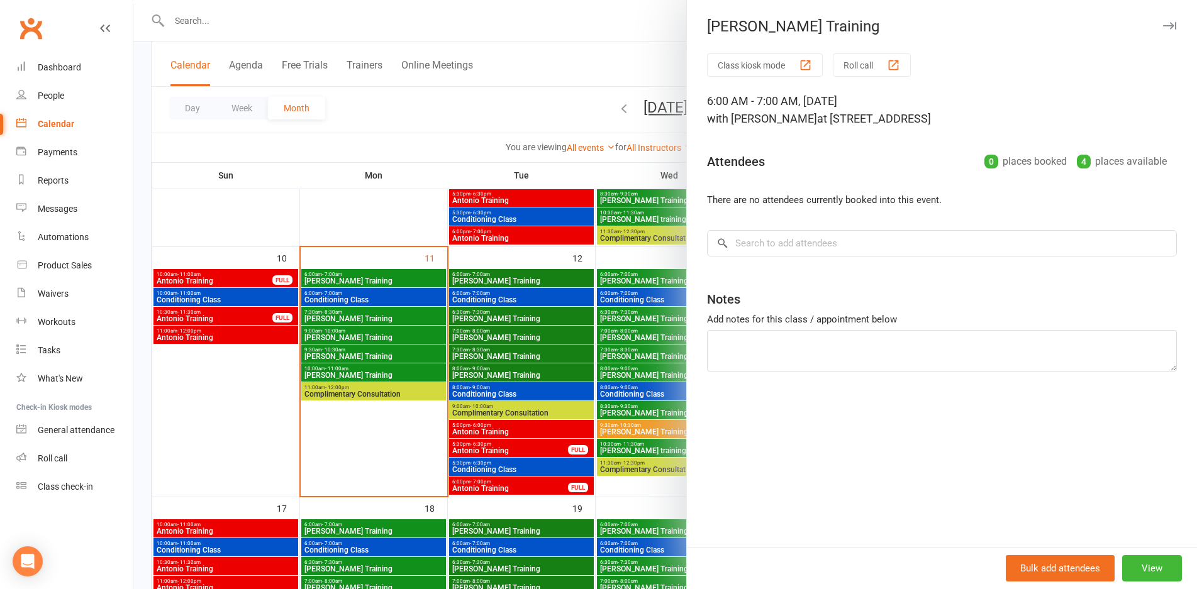
click at [674, 287] on div at bounding box center [665, 294] width 1064 height 589
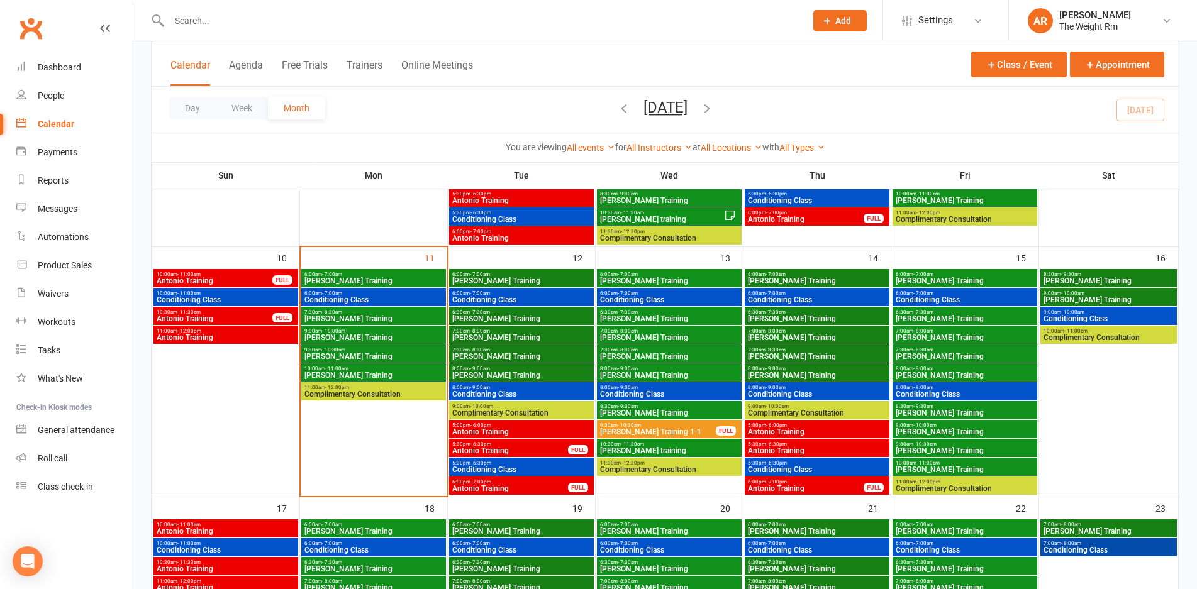
click at [745, 292] on div "6:00am - 7:00am Conditioning Class" at bounding box center [817, 297] width 145 height 18
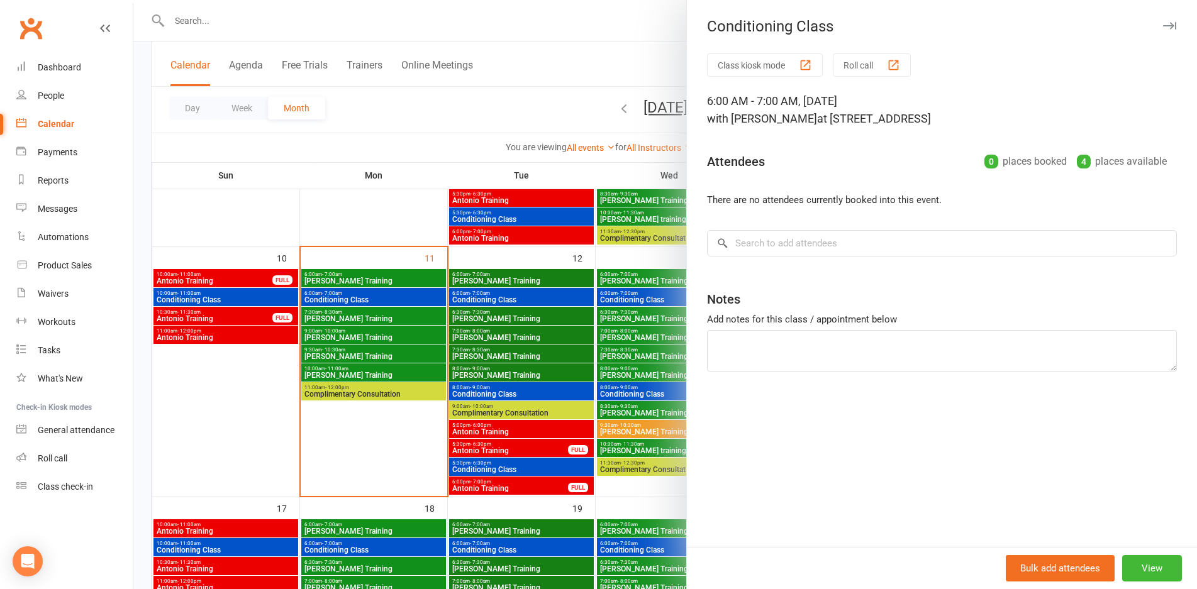
click at [669, 298] on div at bounding box center [665, 294] width 1064 height 589
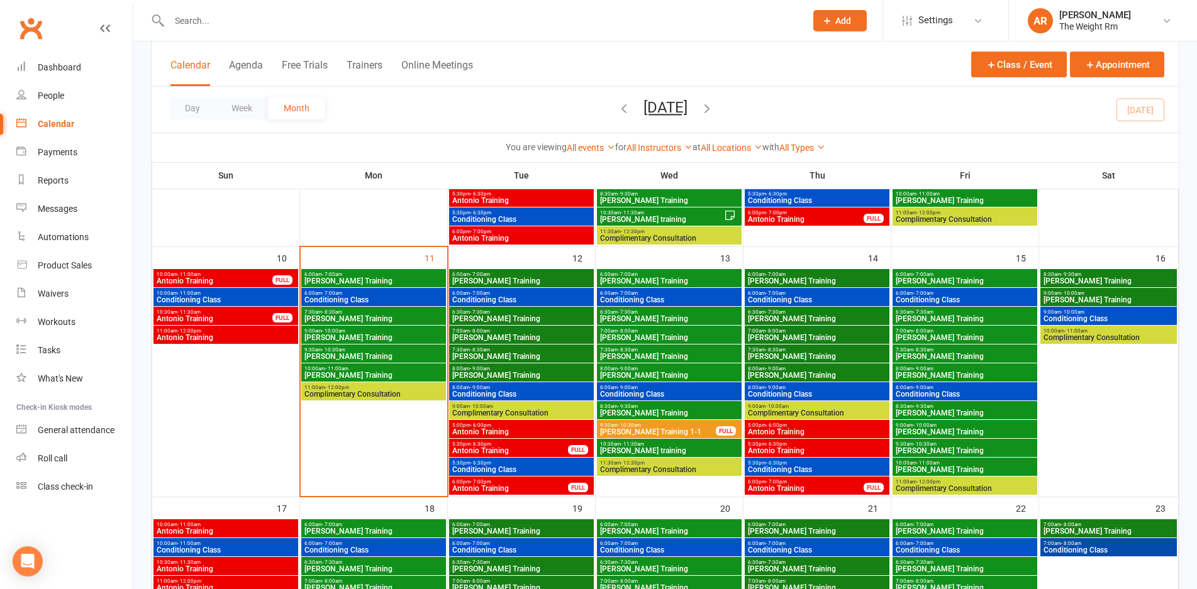
click at [765, 321] on span "Clayton Training" at bounding box center [817, 319] width 140 height 8
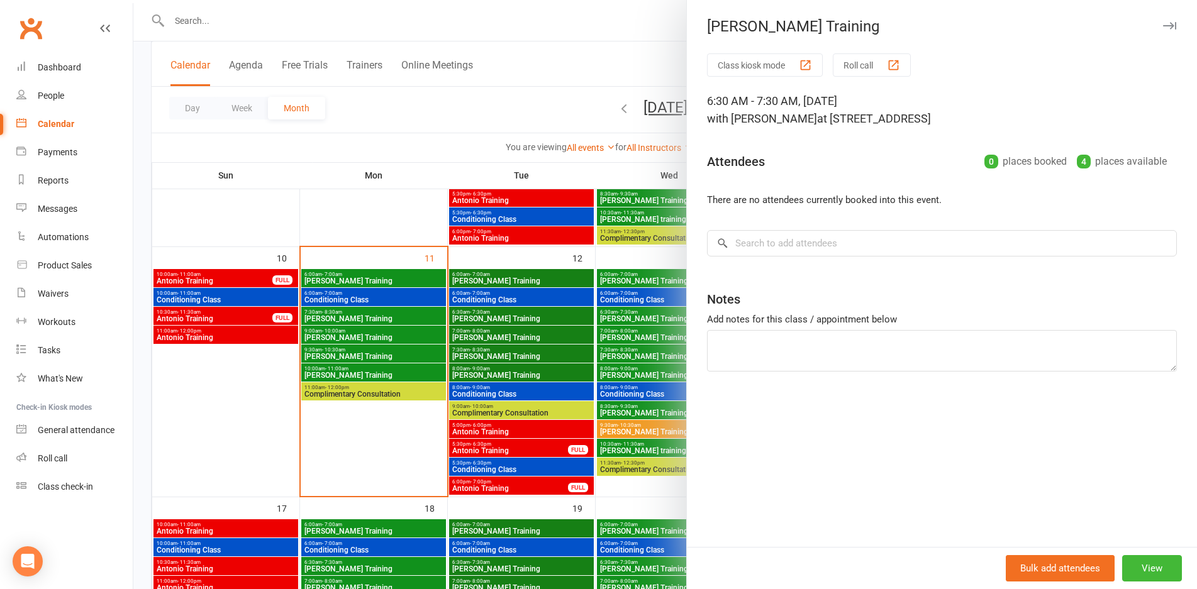
click at [619, 343] on div at bounding box center [665, 294] width 1064 height 589
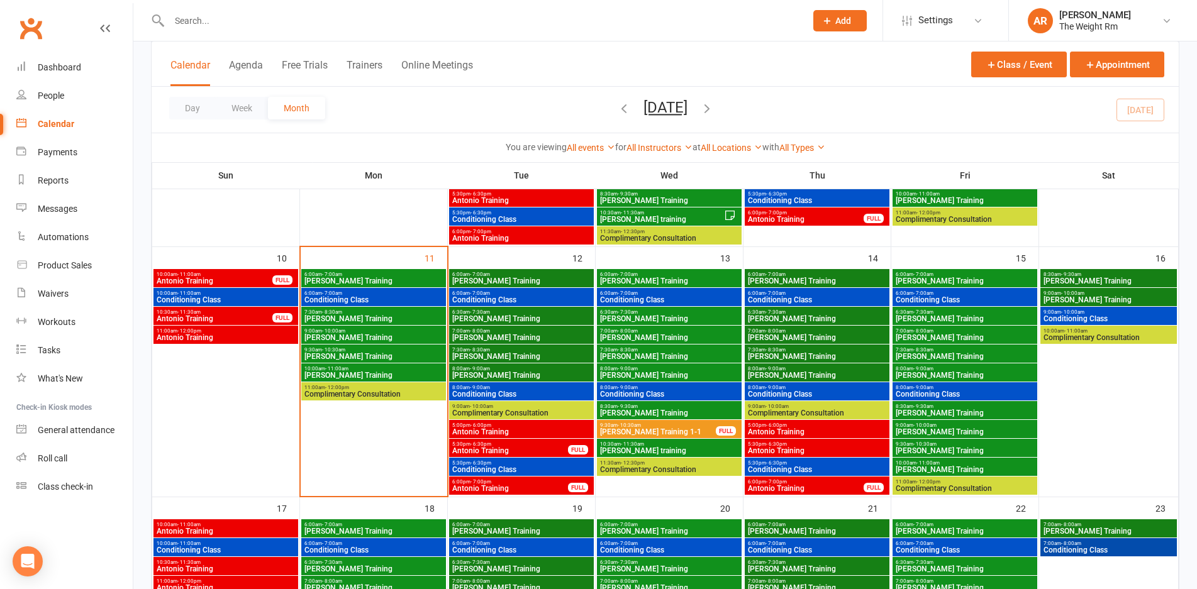
click at [787, 428] on span "Antonio Training" at bounding box center [817, 432] width 140 height 8
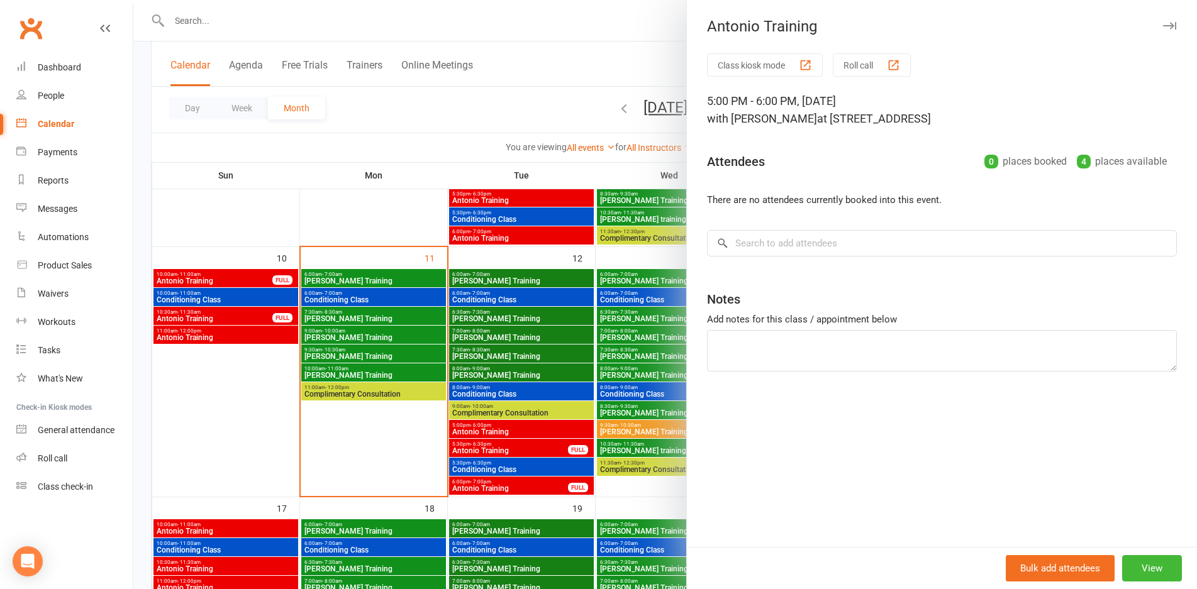
click at [634, 420] on div at bounding box center [665, 294] width 1064 height 589
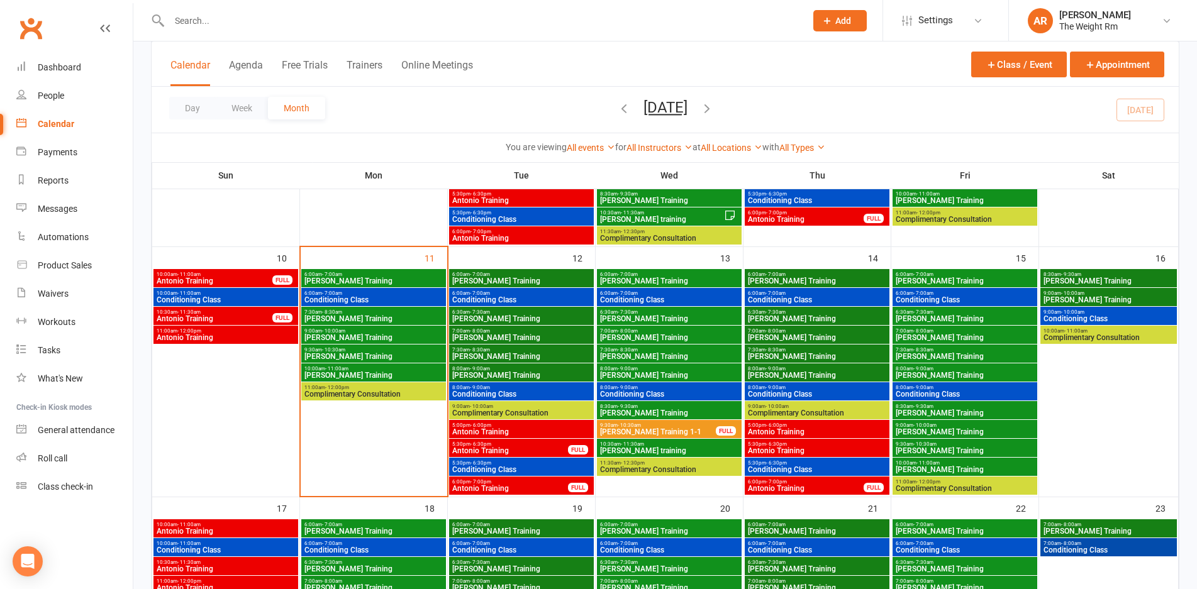
click at [782, 449] on span "Antonio Training" at bounding box center [817, 451] width 140 height 8
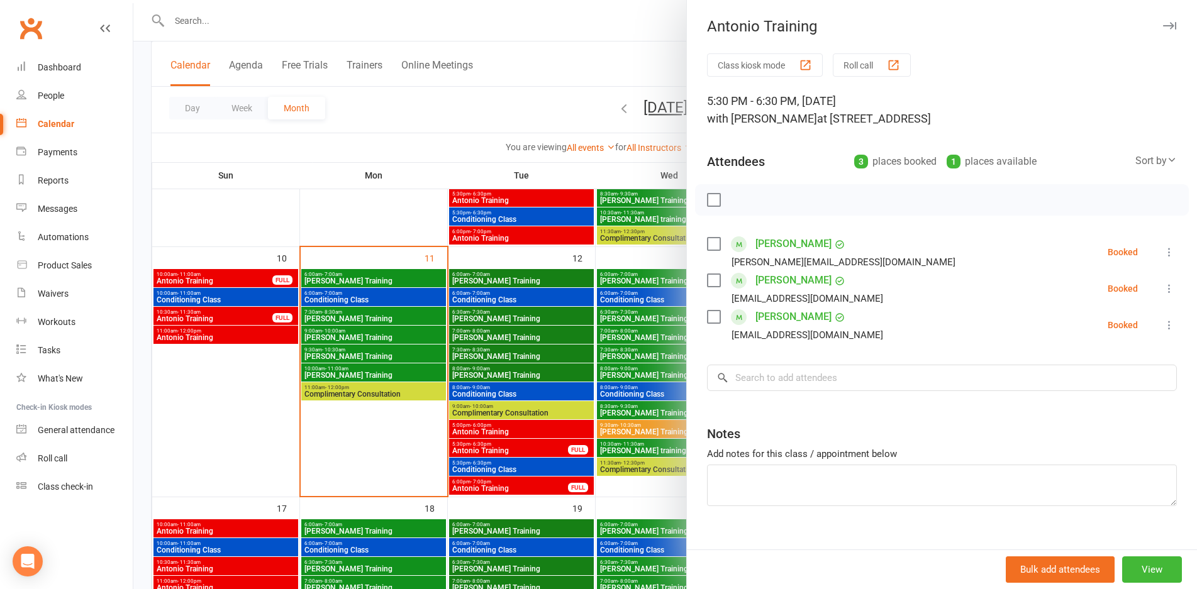
click at [617, 408] on div at bounding box center [665, 294] width 1064 height 589
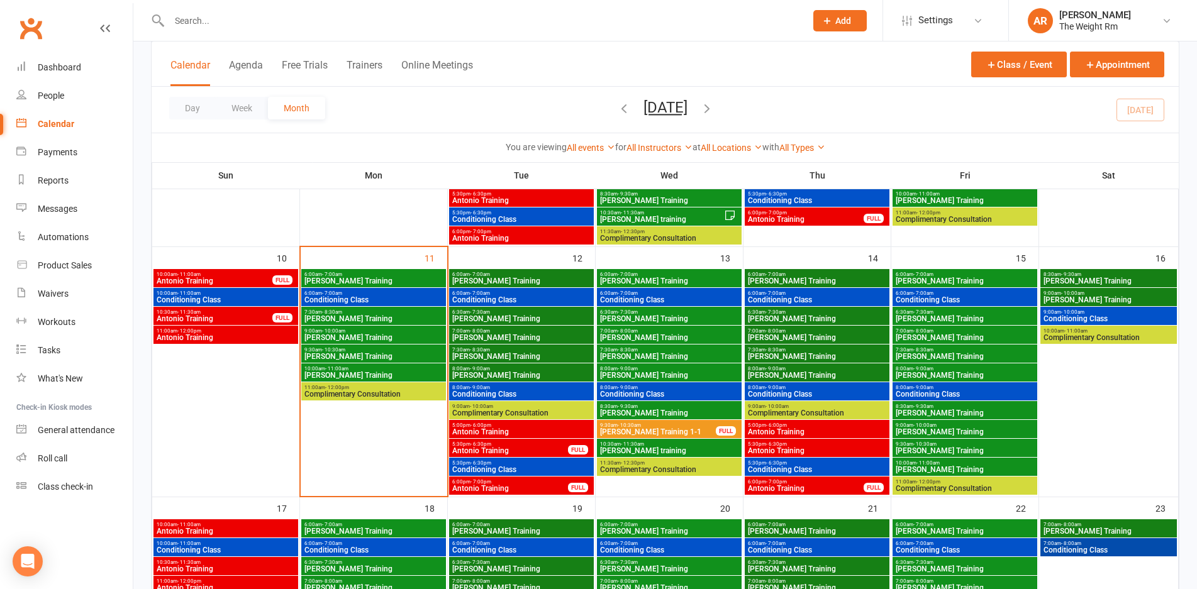
click at [818, 479] on span "6:00pm - 7:00pm" at bounding box center [805, 482] width 117 height 6
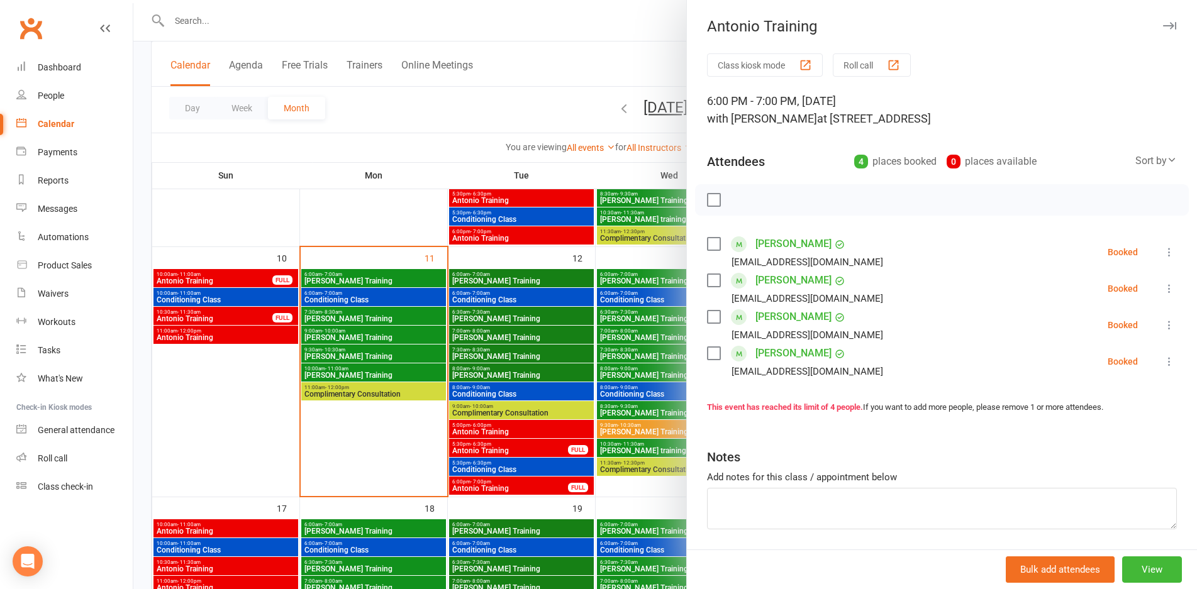
click at [630, 407] on div at bounding box center [665, 294] width 1064 height 589
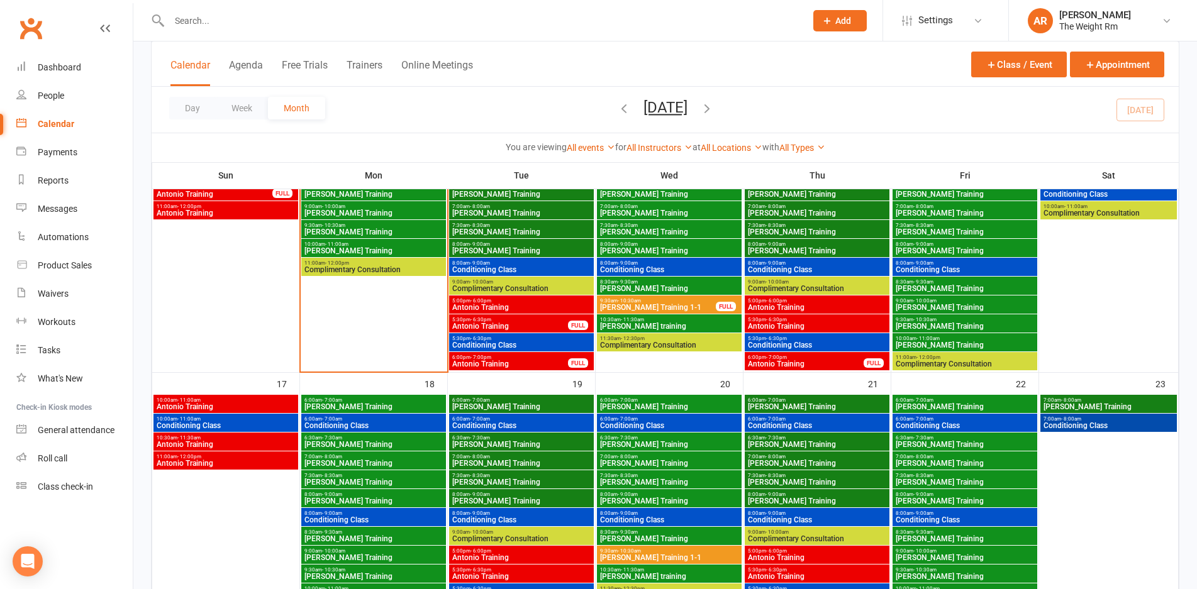
scroll to position [608, 0]
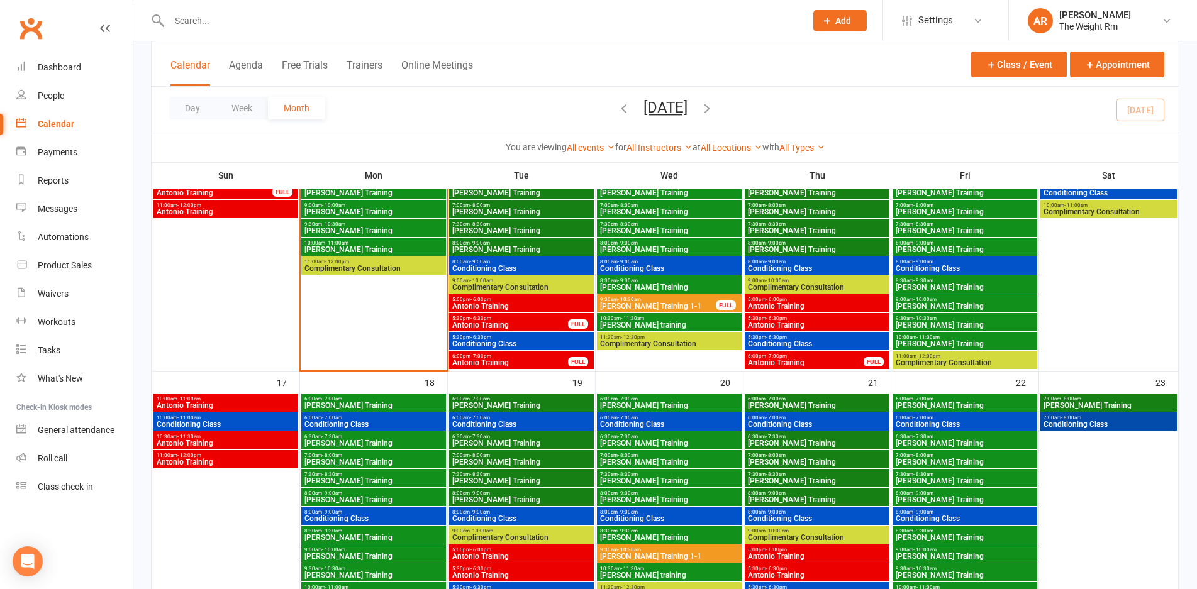
click at [269, 399] on span "10:00am - 11:00am" at bounding box center [226, 399] width 140 height 6
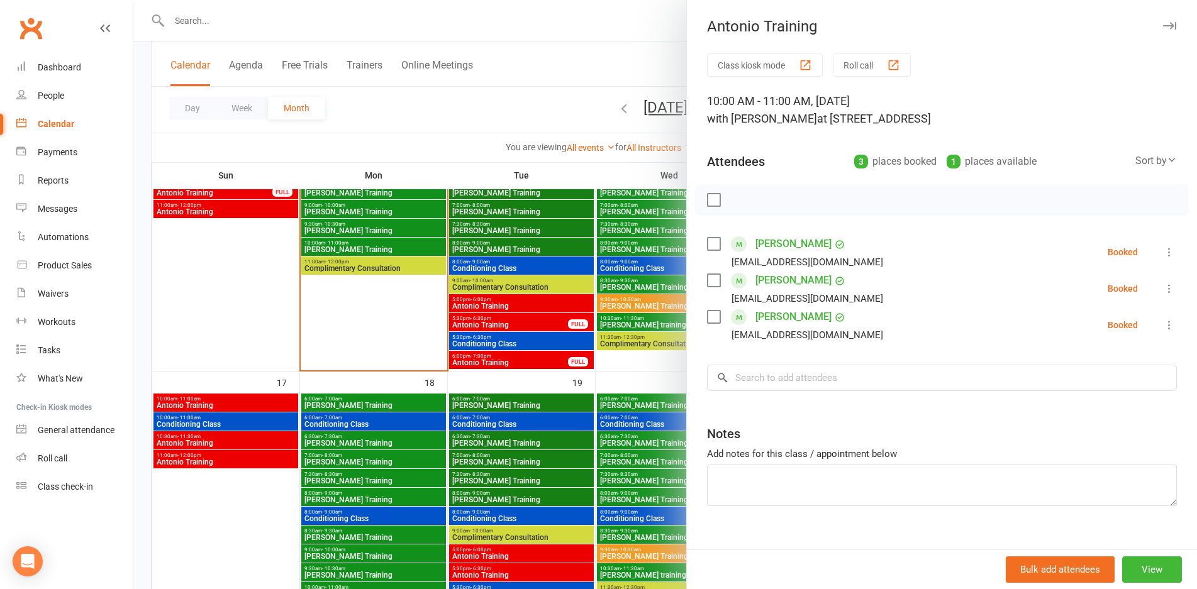
click at [269, 399] on div at bounding box center [665, 294] width 1064 height 589
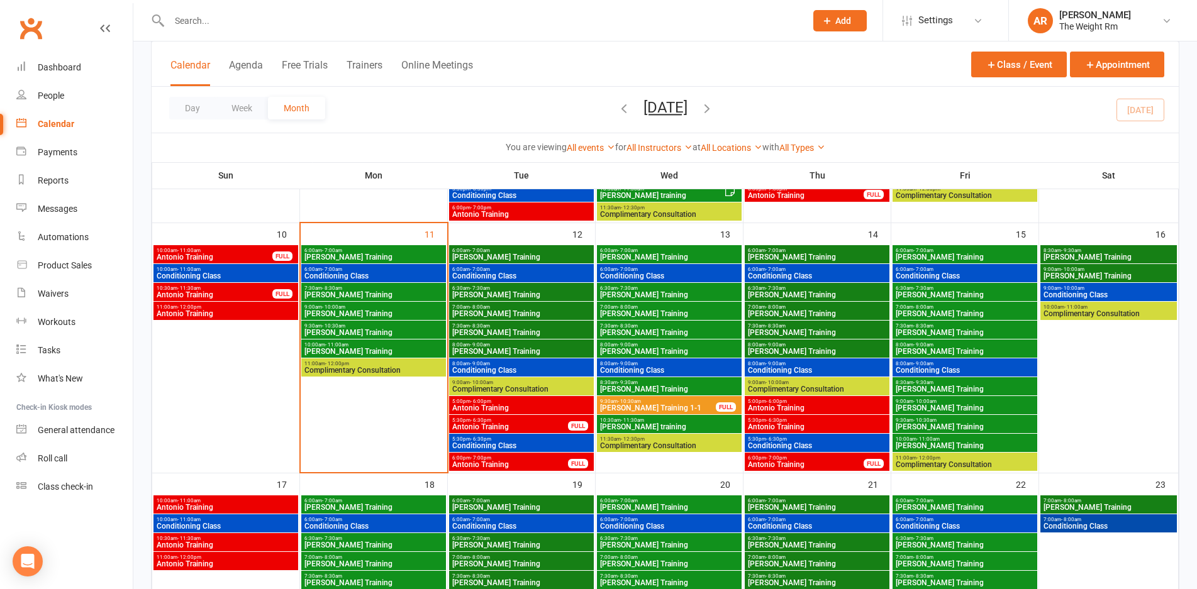
scroll to position [504, 0]
